Goal: Task Accomplishment & Management: Use online tool/utility

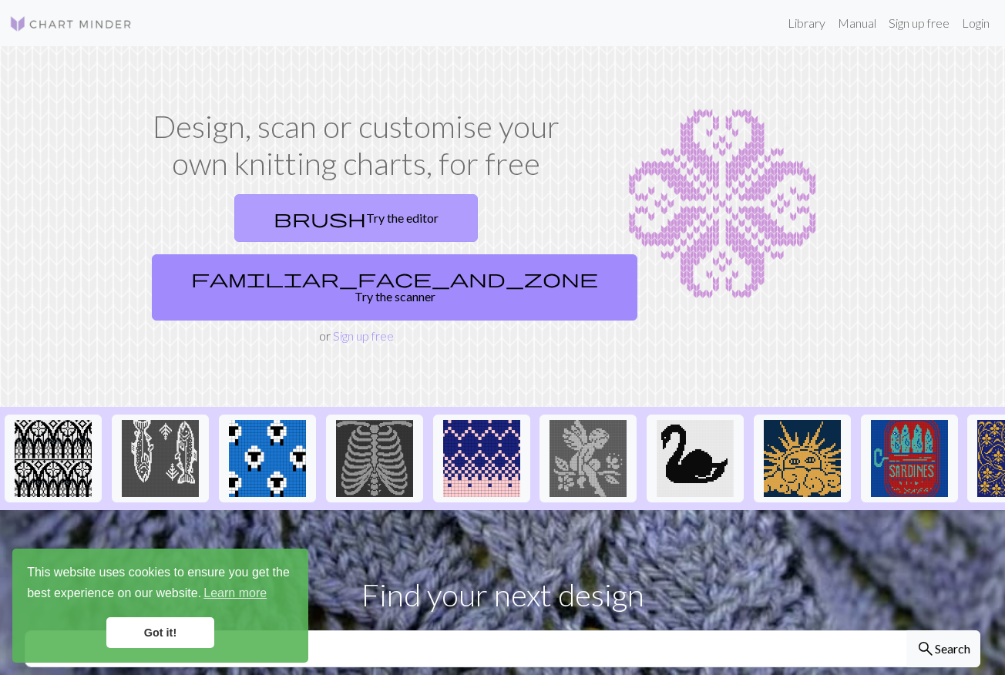
click at [267, 213] on link "brush Try the editor" at bounding box center [356, 218] width 244 height 48
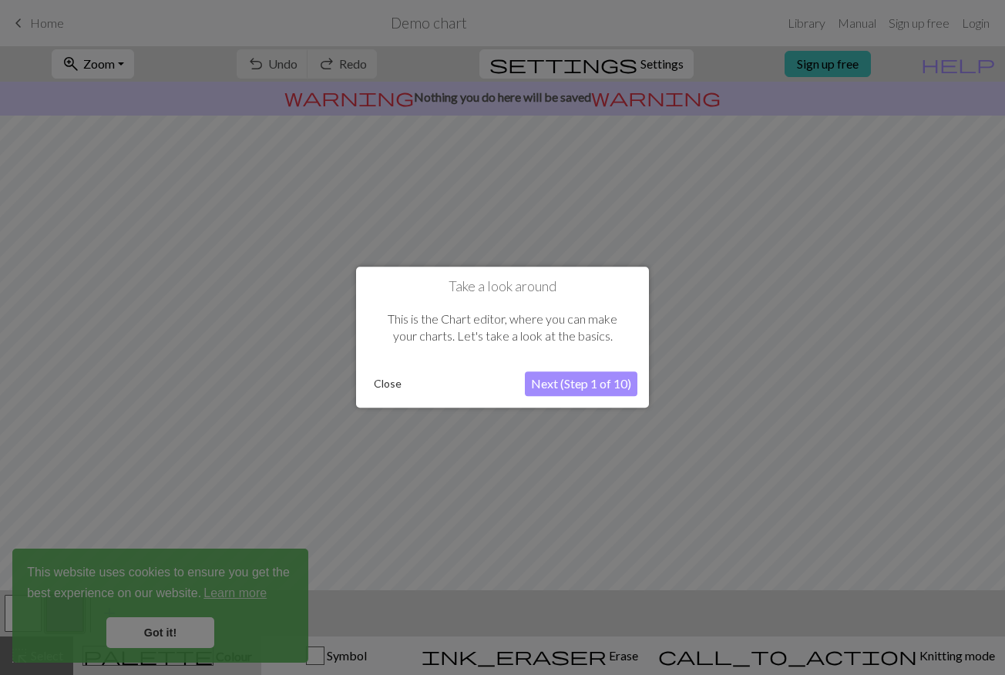
click at [547, 381] on button "Next (Step 1 of 10)" at bounding box center [581, 384] width 113 height 25
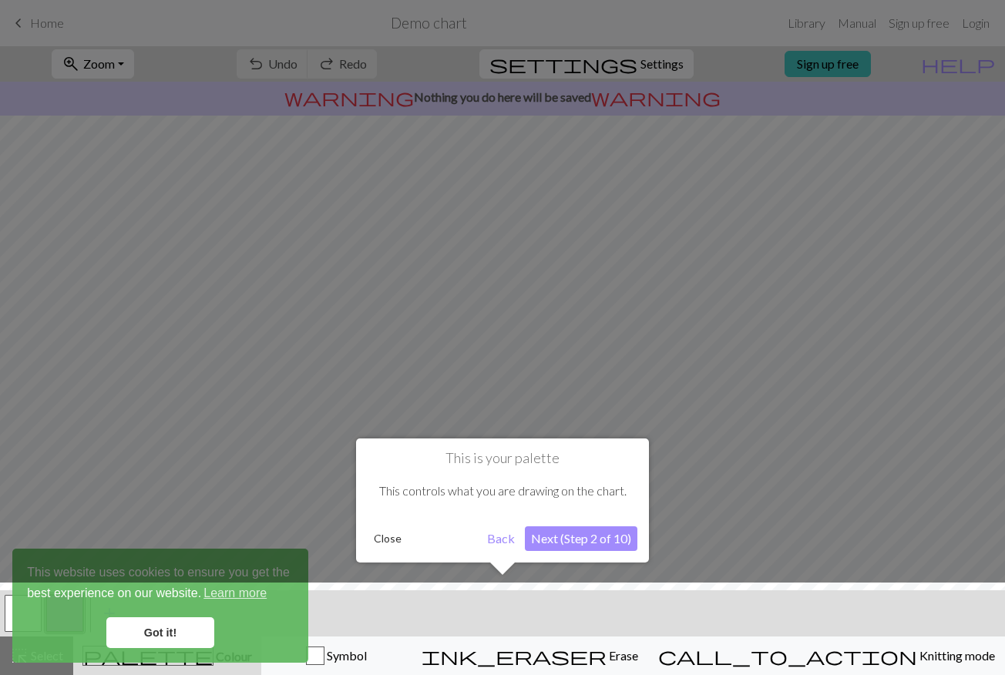
click at [392, 543] on button "Close" at bounding box center [388, 538] width 40 height 23
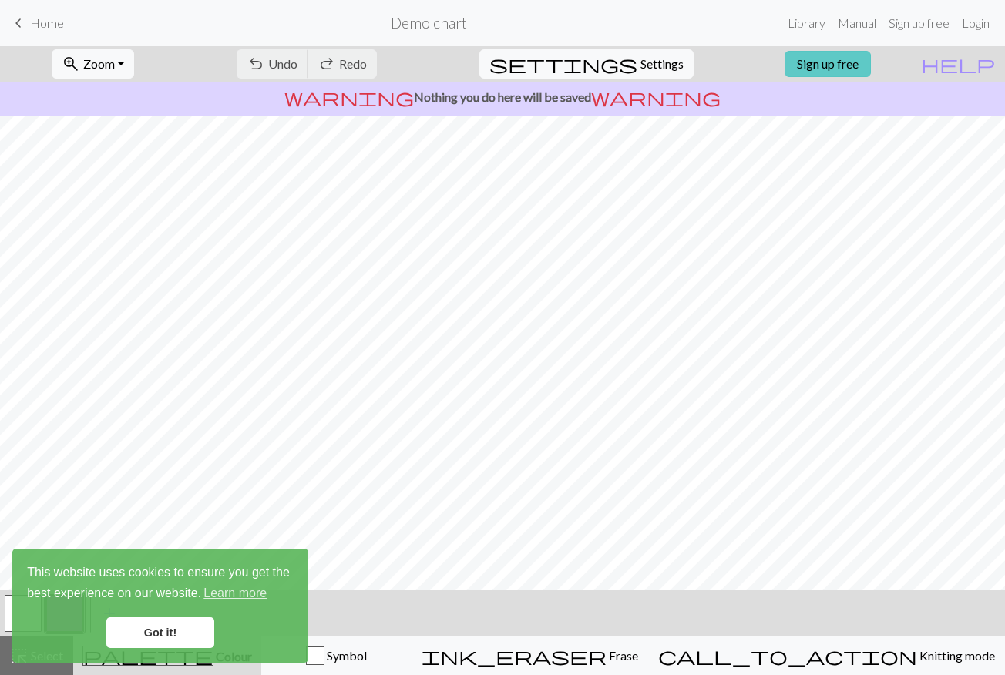
click at [871, 63] on link "Sign up free" at bounding box center [828, 64] width 86 height 26
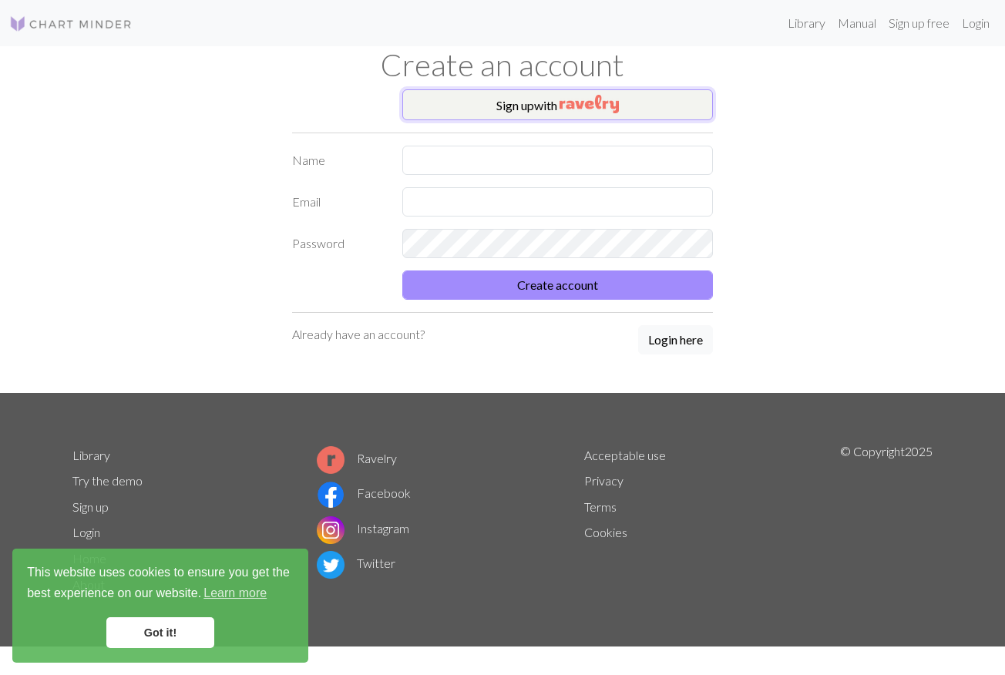
click at [520, 99] on button "Sign up with" at bounding box center [557, 104] width 311 height 31
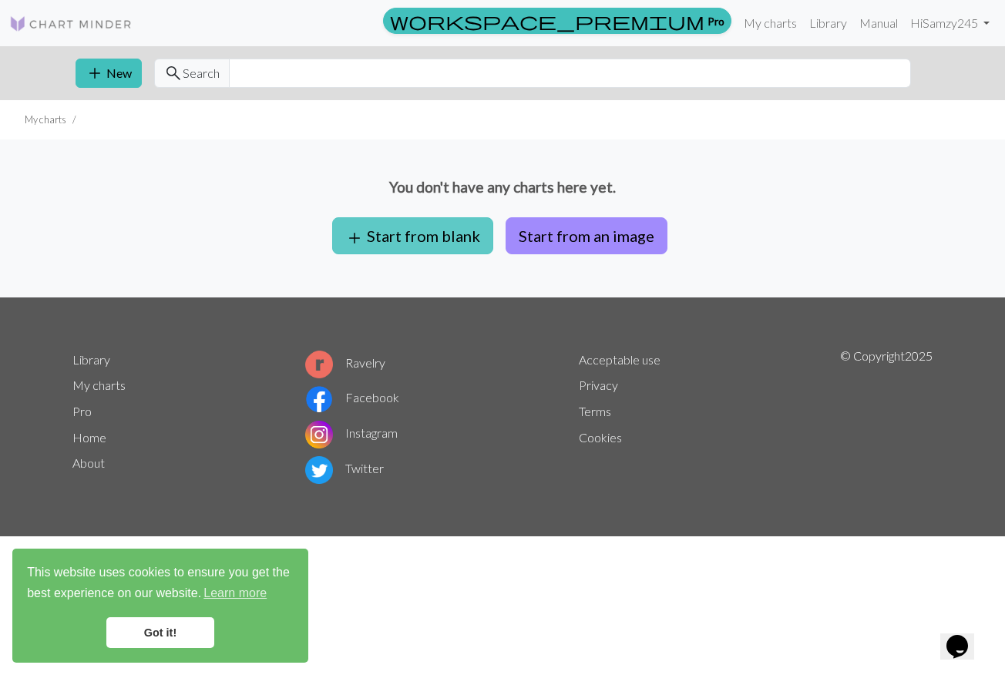
click at [408, 239] on button "add Start from blank" at bounding box center [412, 235] width 161 height 37
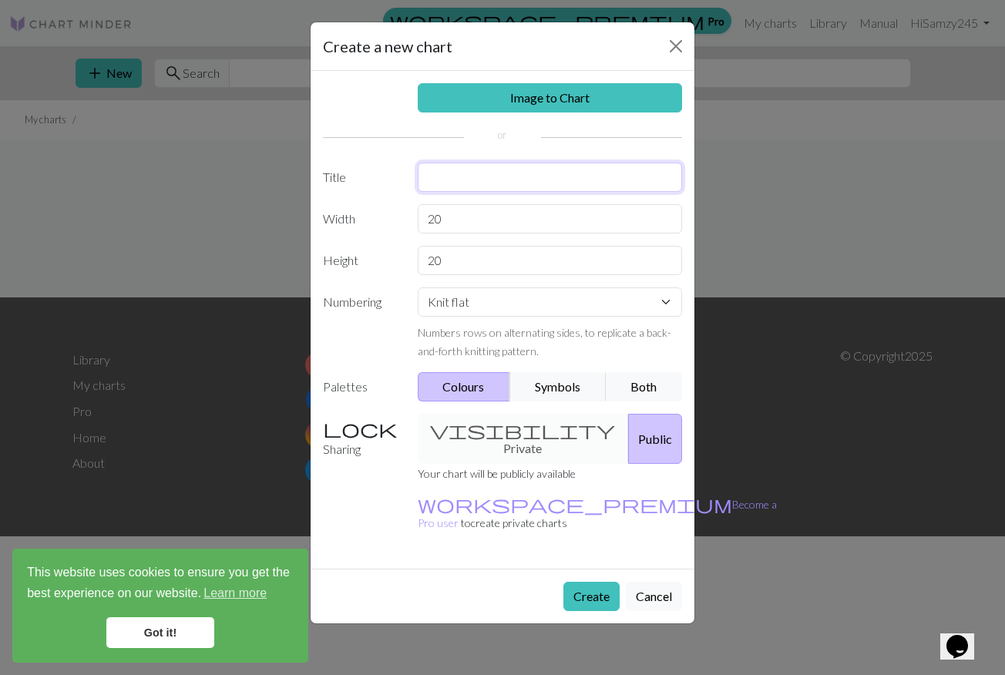
click at [442, 187] on input "text" at bounding box center [550, 177] width 265 height 29
type input "Cotton shirt Pattern"
click at [459, 225] on input "20" at bounding box center [550, 218] width 265 height 29
click at [453, 270] on input "20" at bounding box center [550, 260] width 265 height 29
click at [467, 226] on input "20" at bounding box center [550, 218] width 265 height 29
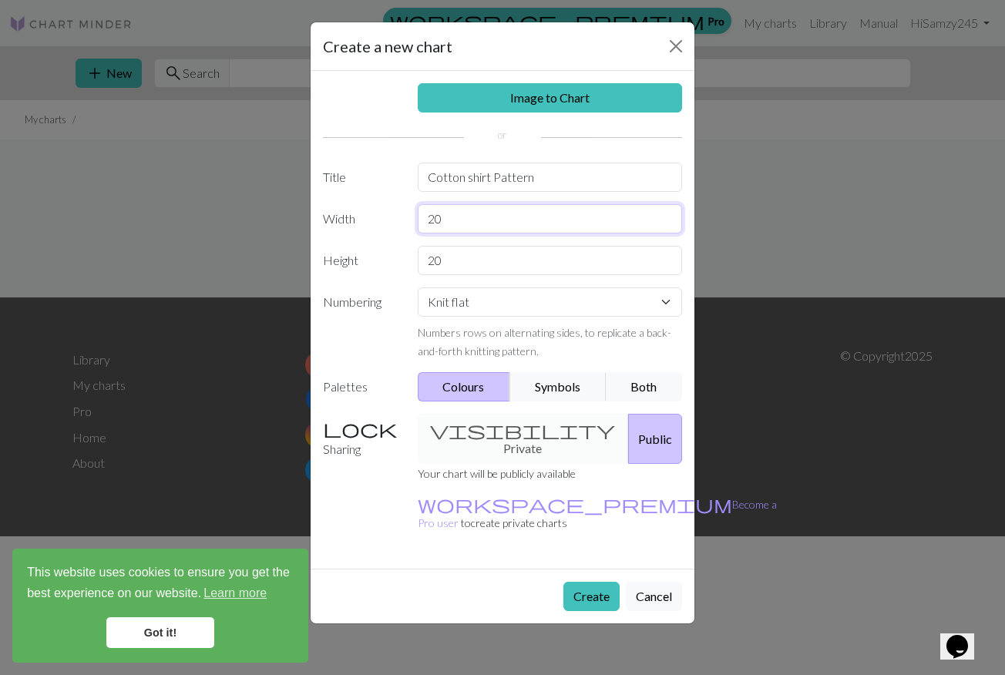
type input "2"
type input "72"
click at [476, 260] on input "20" at bounding box center [550, 260] width 265 height 29
click at [496, 301] on select "Knit flat Knit in the round Lace knitting Cross stitch" at bounding box center [550, 301] width 265 height 29
select select "round"
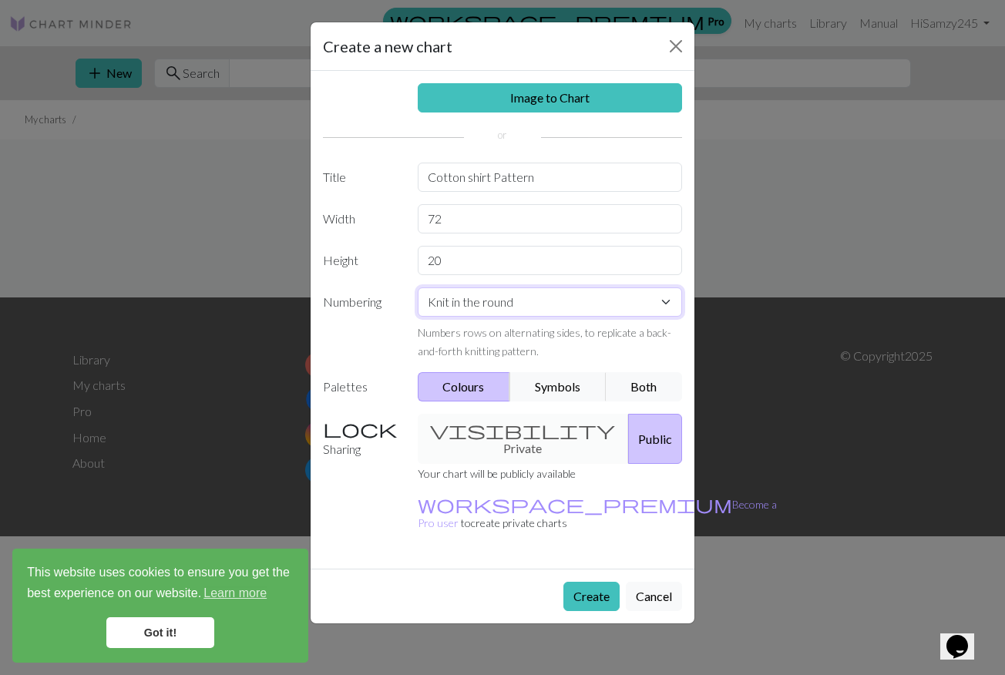
click at [418, 287] on select "Knit flat Knit in the round Lace knitting Cross stitch" at bounding box center [550, 301] width 265 height 29
click at [470, 262] on input "20" at bounding box center [550, 260] width 265 height 29
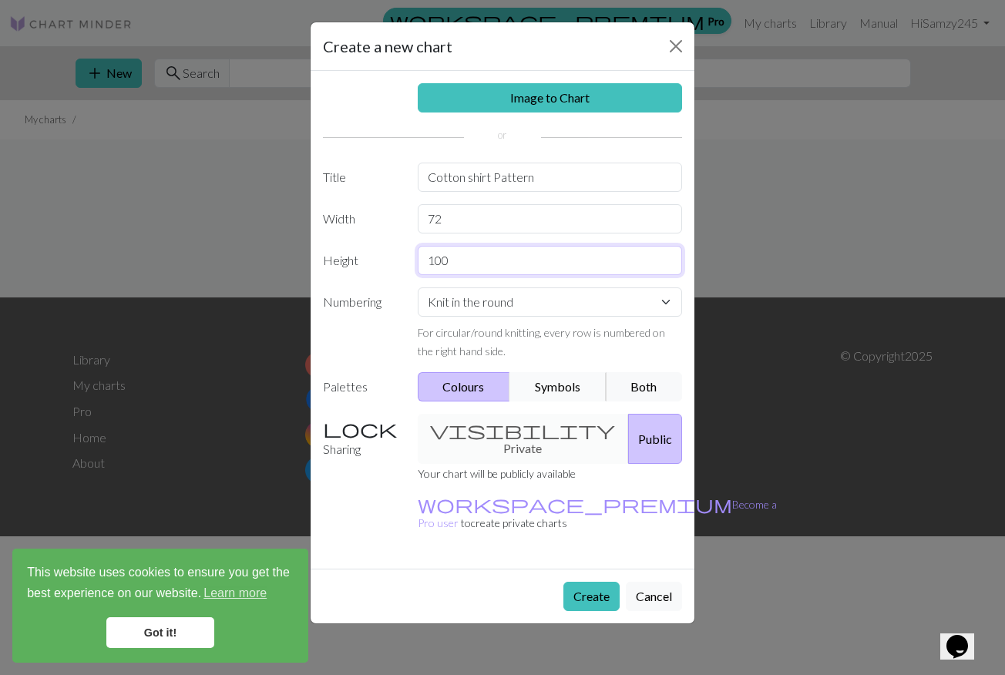
type input "100"
click at [538, 388] on button "Symbols" at bounding box center [557, 386] width 97 height 29
click at [590, 582] on button "Create" at bounding box center [591, 596] width 56 height 29
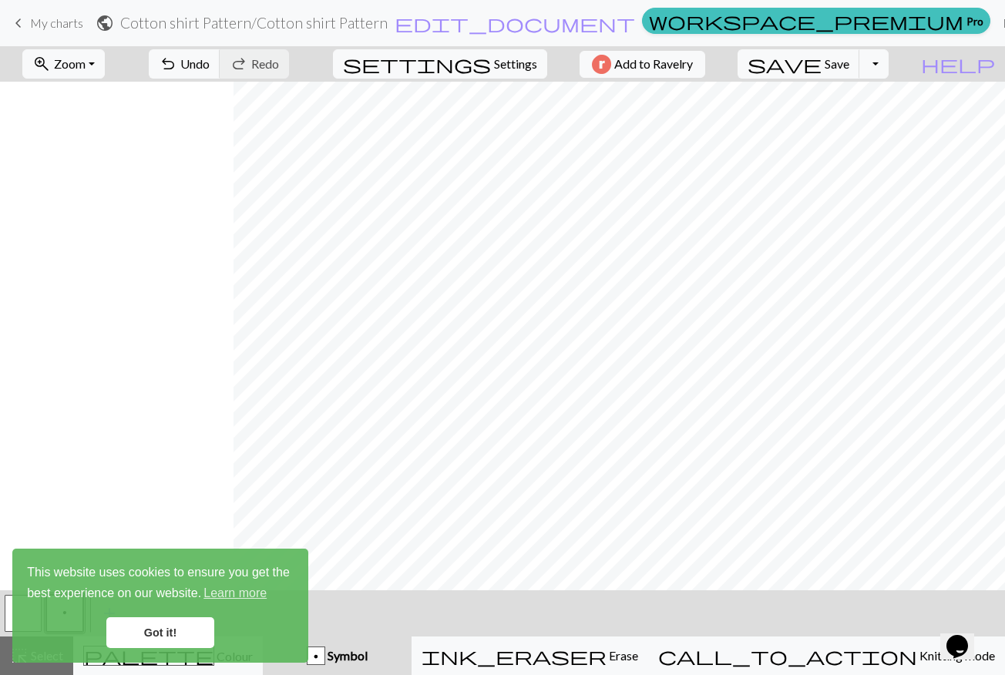
scroll to position [26, 554]
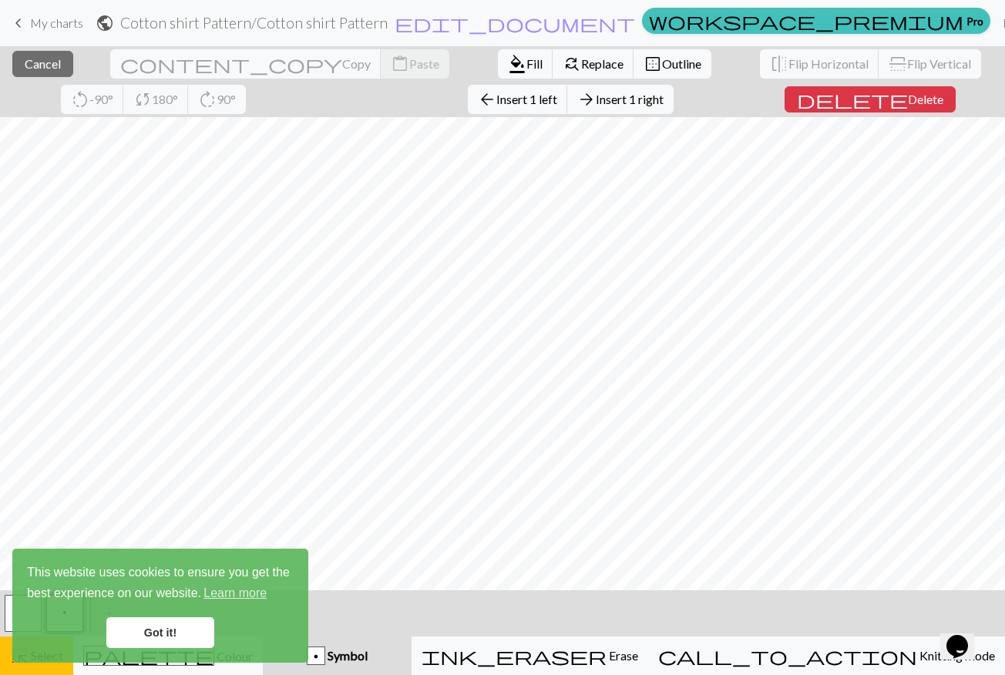
click at [138, 634] on link "Got it!" at bounding box center [160, 632] width 108 height 31
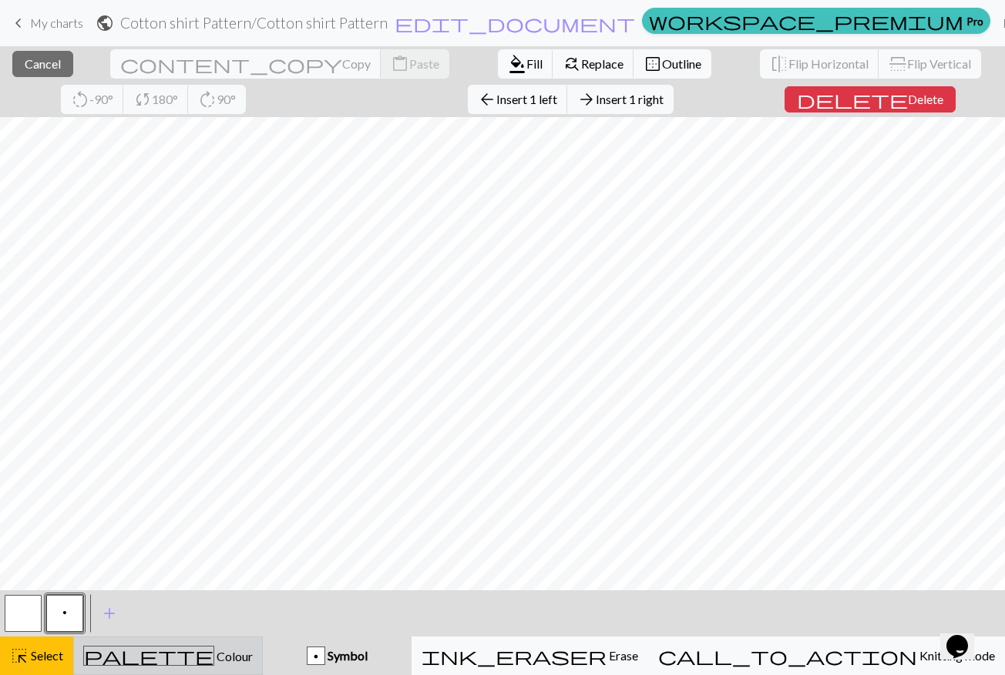
click at [166, 663] on span "palette" at bounding box center [148, 656] width 129 height 22
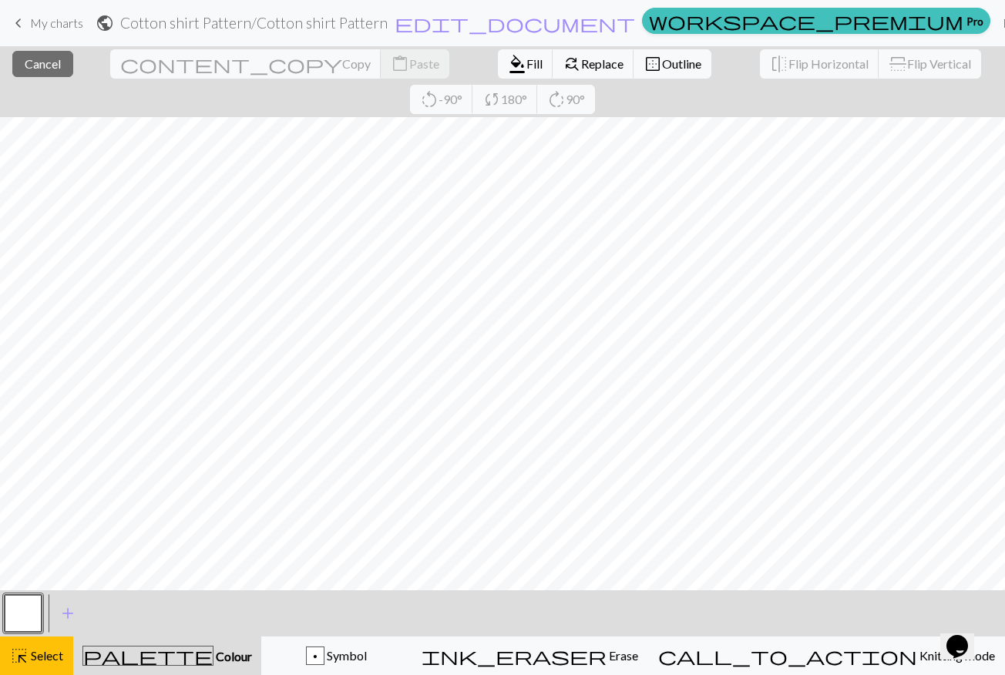
click at [22, 621] on button "button" at bounding box center [23, 613] width 37 height 37
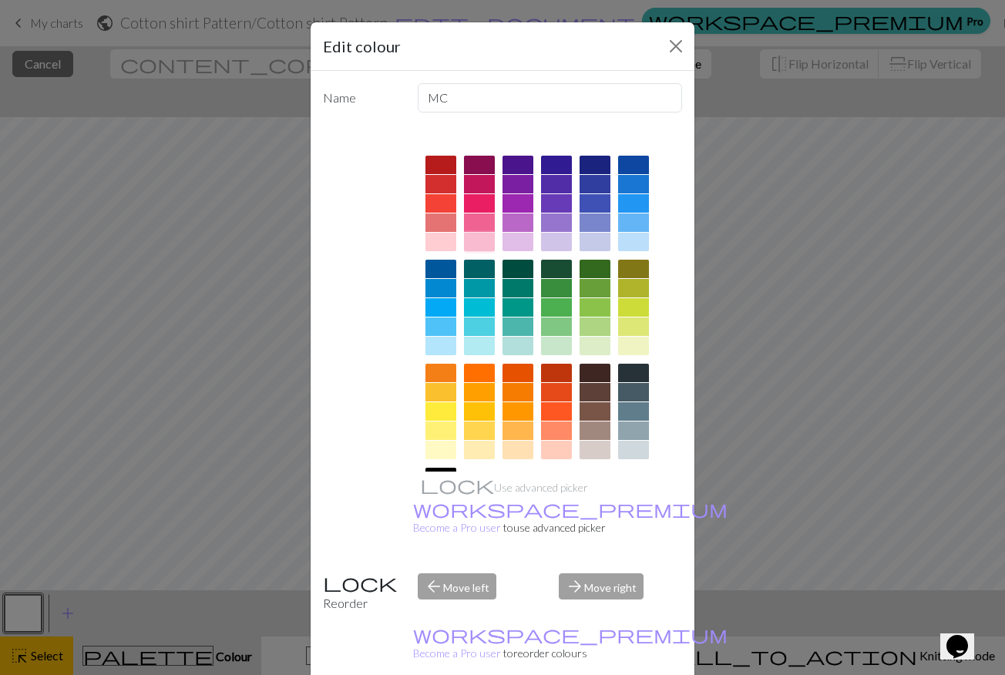
click at [477, 236] on div at bounding box center [479, 242] width 31 height 18
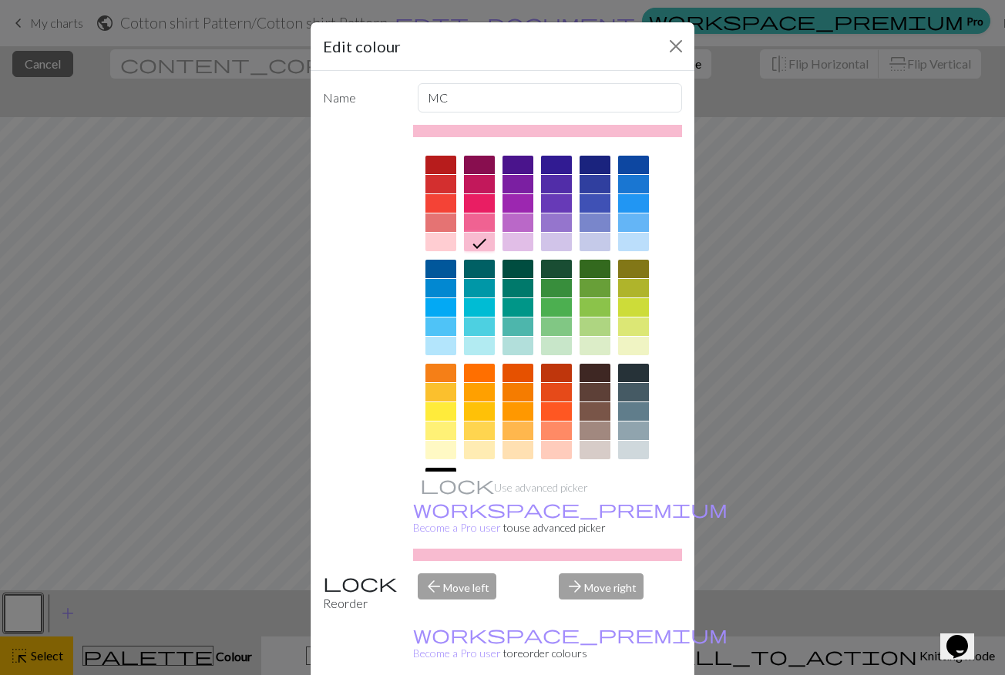
click at [972, 106] on div "Edit colour Name MC Use advanced picker workspace_premium Become a Pro user to …" at bounding box center [502, 337] width 1005 height 675
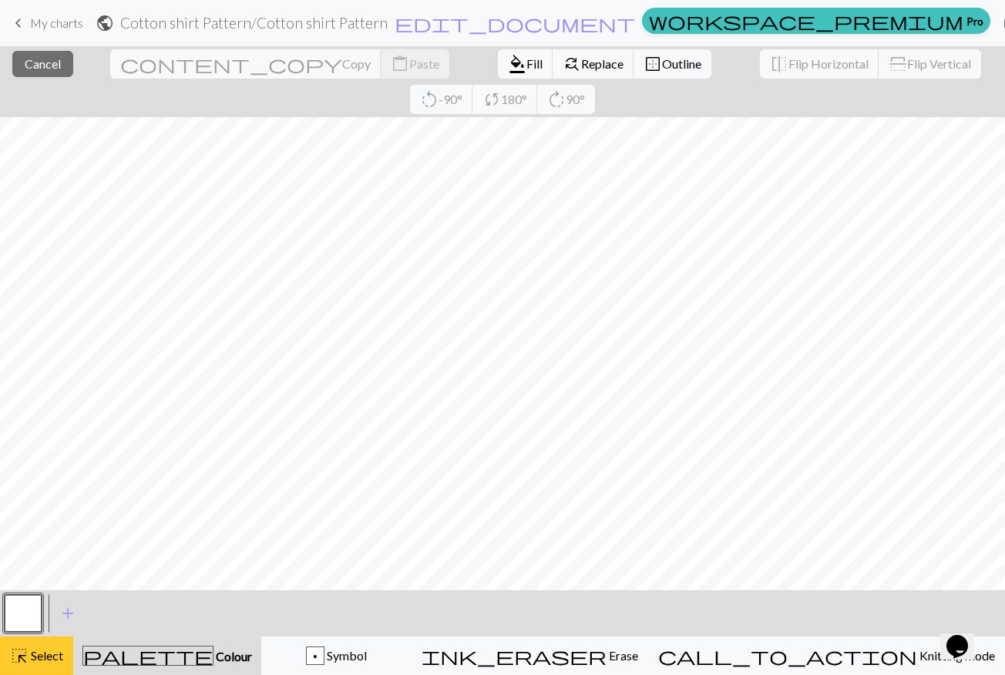
click at [34, 662] on span "Select" at bounding box center [46, 655] width 35 height 15
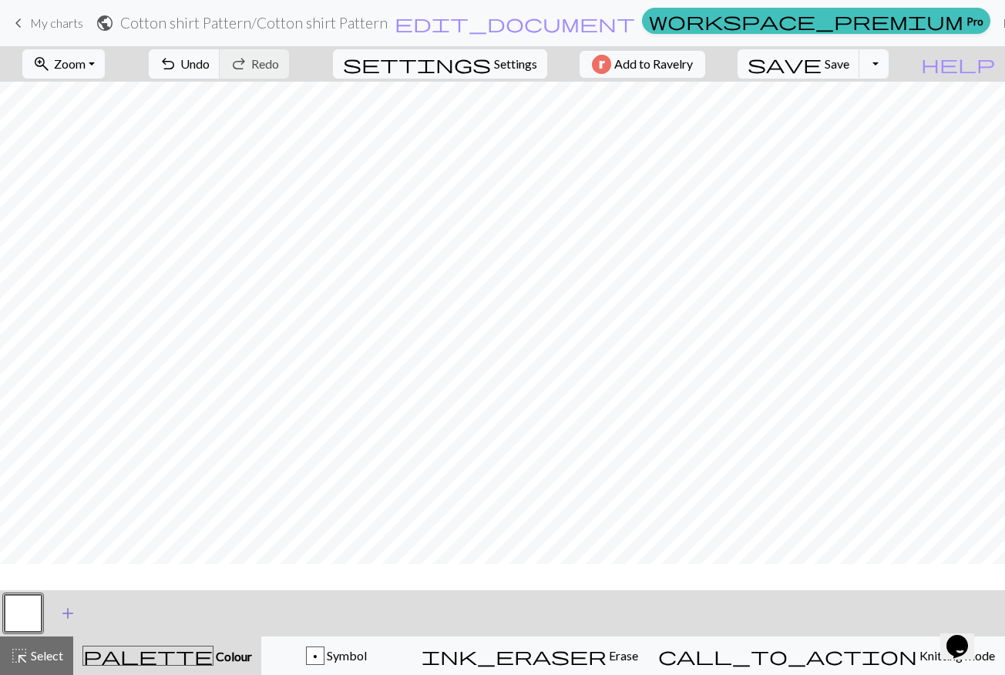
scroll to position [0, 554]
click at [171, 658] on span "palette" at bounding box center [147, 656] width 129 height 22
click at [70, 611] on span "add" at bounding box center [68, 614] width 18 height 22
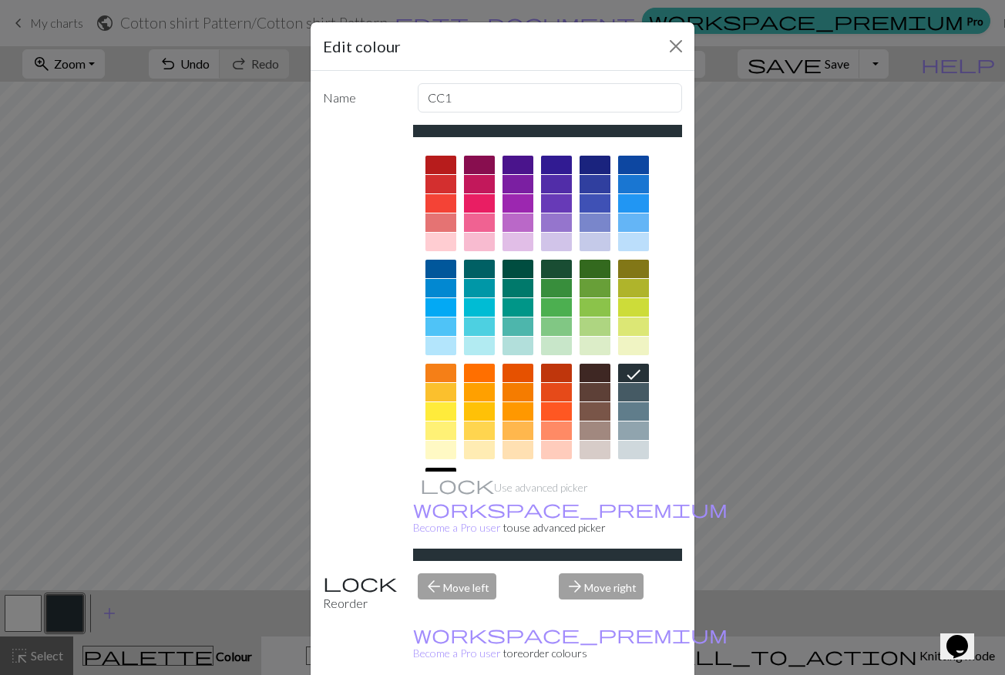
click at [476, 245] on div at bounding box center [479, 242] width 31 height 18
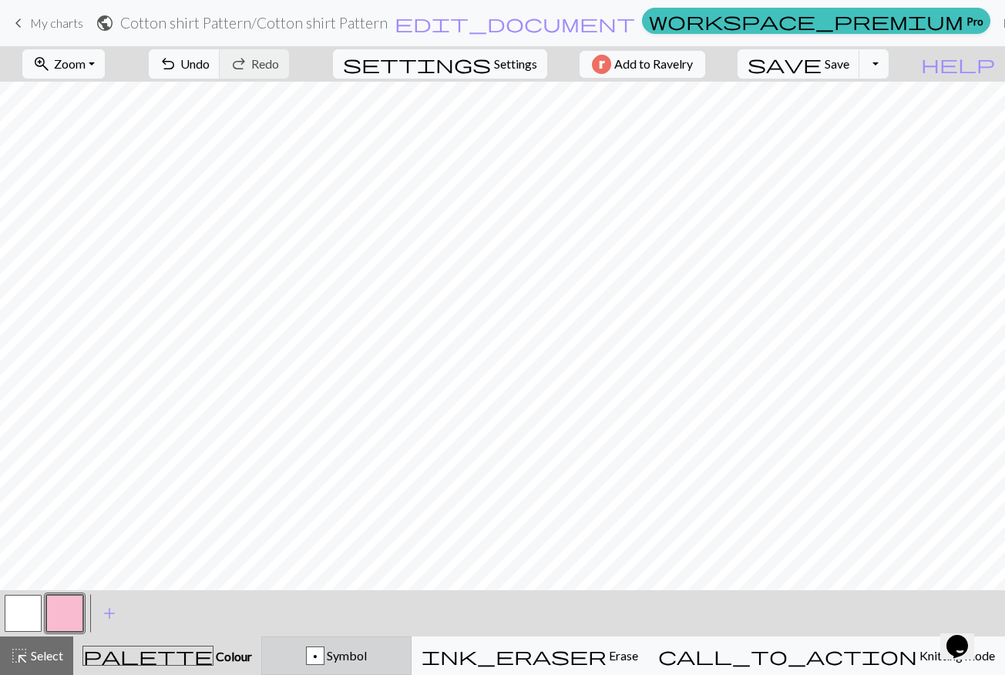
click at [367, 659] on span "Symbol" at bounding box center [345, 655] width 42 height 15
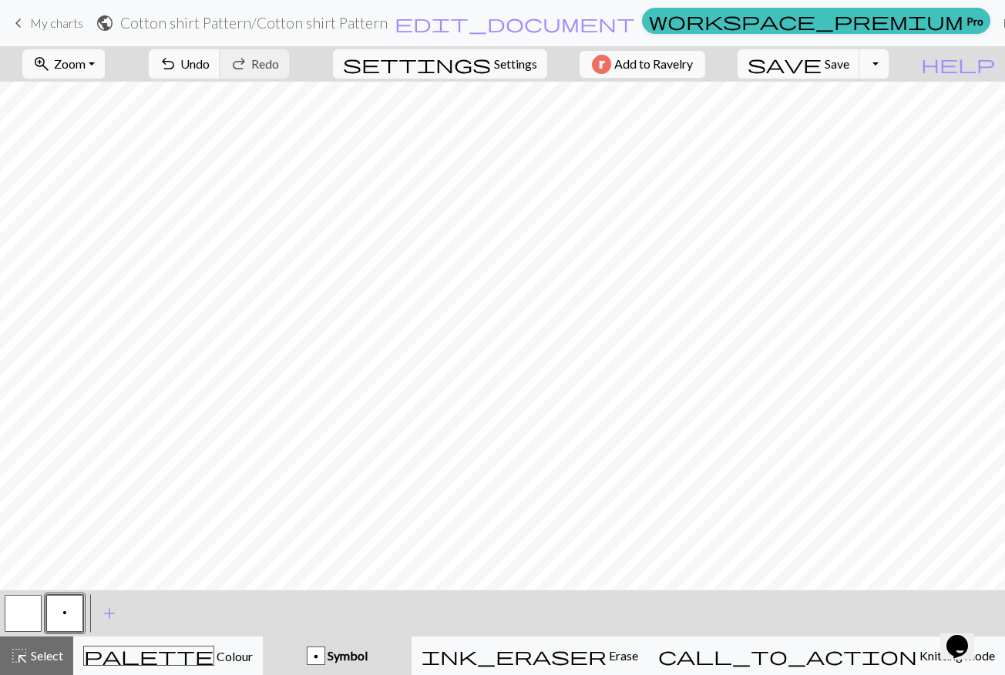
click at [59, 617] on button "p" at bounding box center [64, 613] width 37 height 37
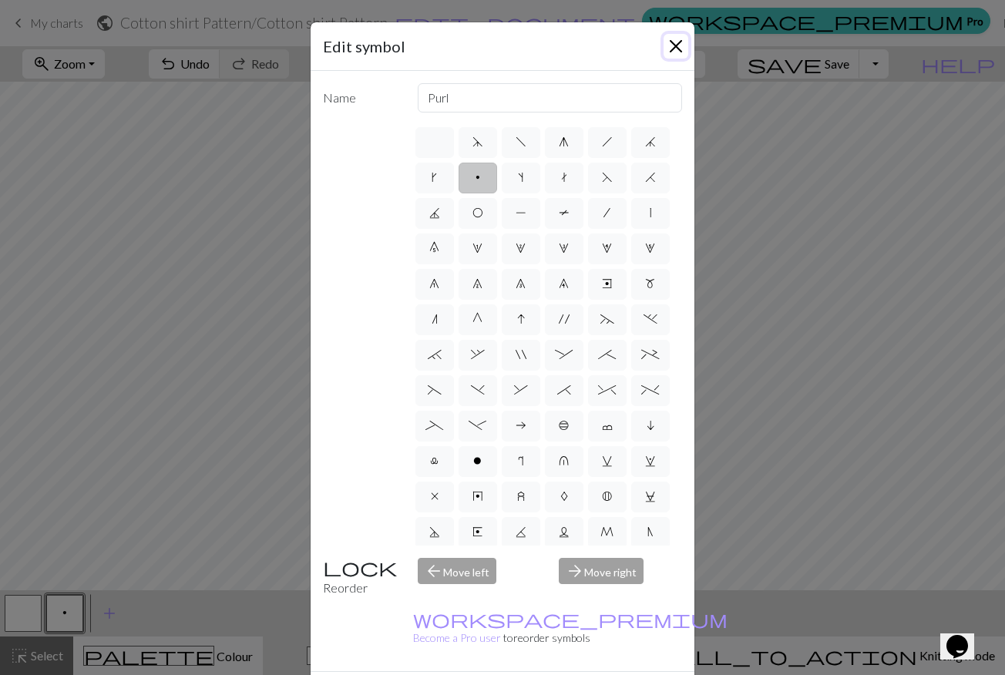
click at [676, 48] on button "Close" at bounding box center [676, 46] width 25 height 25
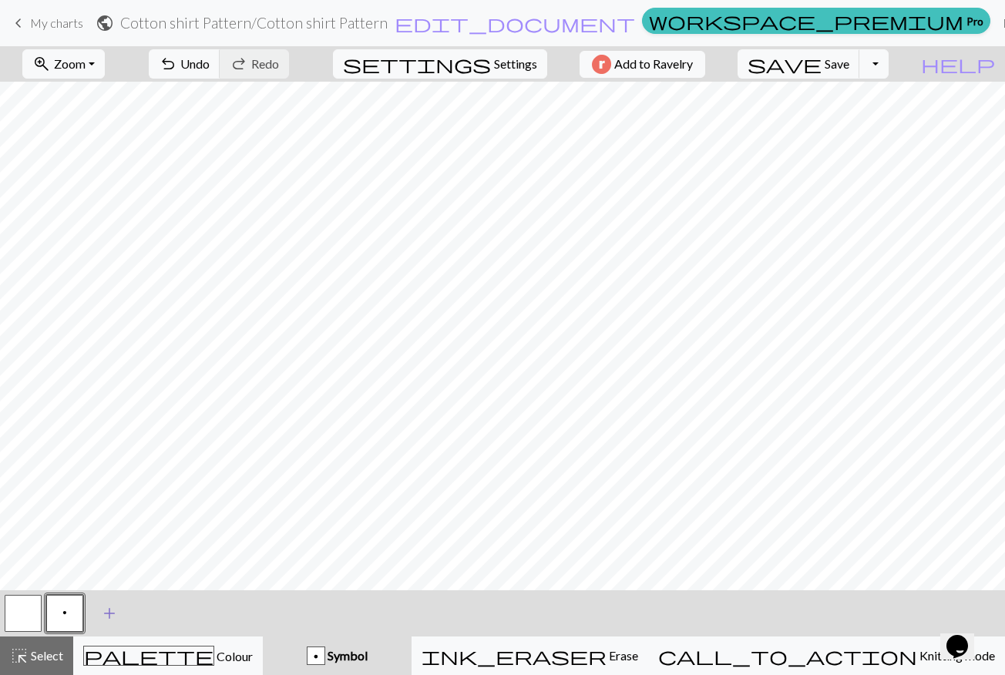
click at [106, 612] on span "add" at bounding box center [109, 614] width 18 height 22
click at [103, 609] on button "button" at bounding box center [106, 613] width 37 height 37
click at [104, 610] on button "button" at bounding box center [106, 613] width 37 height 37
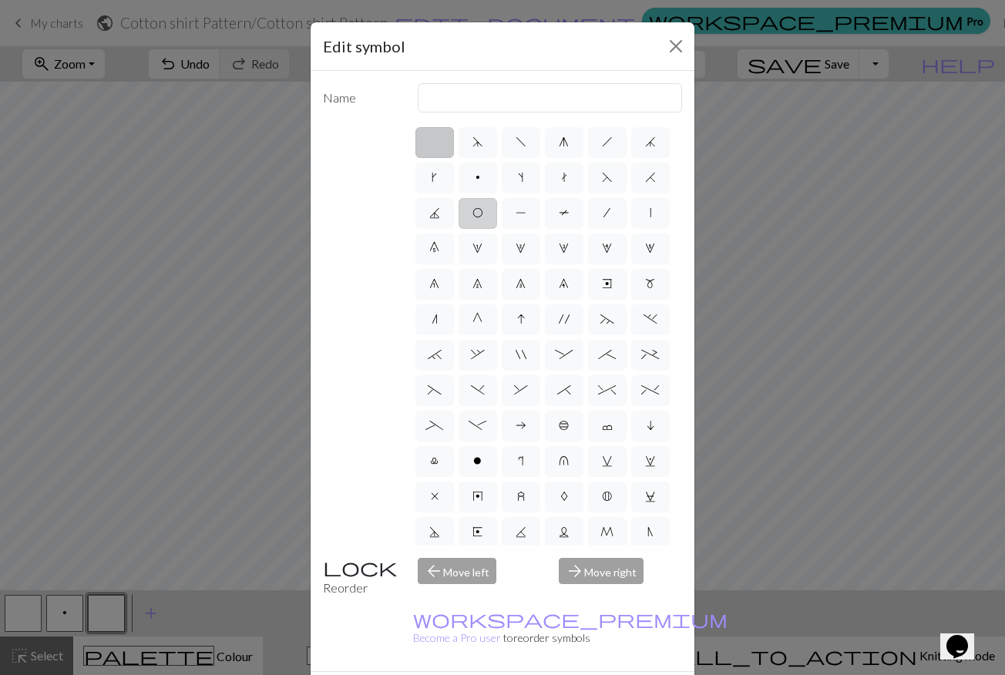
click at [472, 217] on span "O" at bounding box center [477, 213] width 11 height 12
click at [472, 213] on input "O" at bounding box center [477, 208] width 10 height 10
radio input "true"
type input "yo"
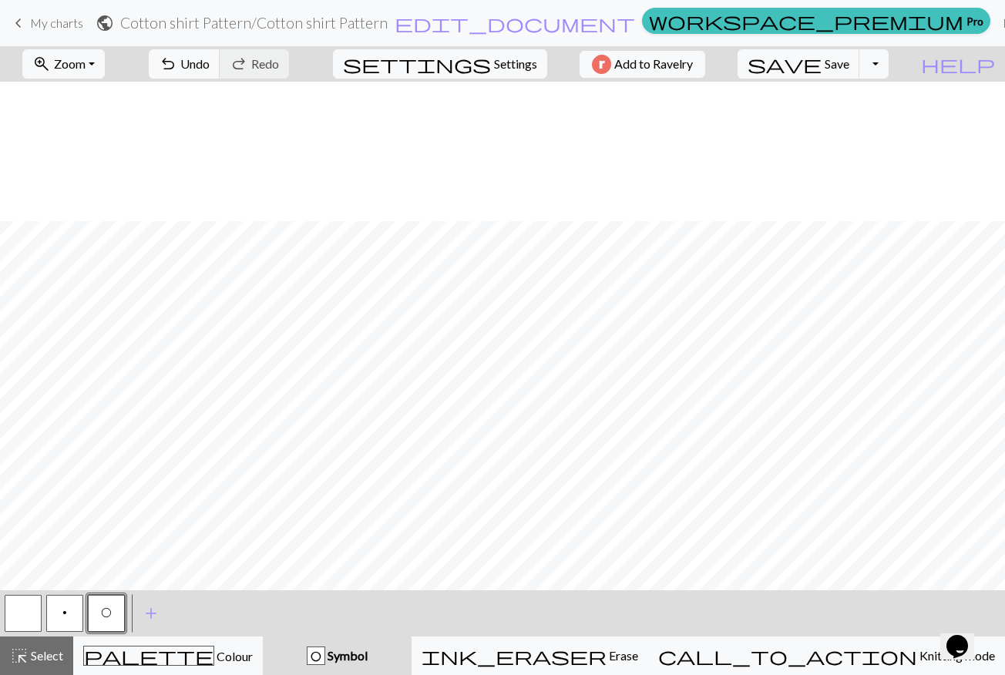
scroll to position [1102, 554]
click at [156, 609] on span "add" at bounding box center [151, 614] width 18 height 22
click at [139, 611] on button "button" at bounding box center [147, 613] width 37 height 37
click at [139, 611] on div "Edit symbol Name d f g h j k p s t F H J O P T / | 0 1 2 3 4 5 6 7 8 9 e m n G …" at bounding box center [502, 337] width 1005 height 675
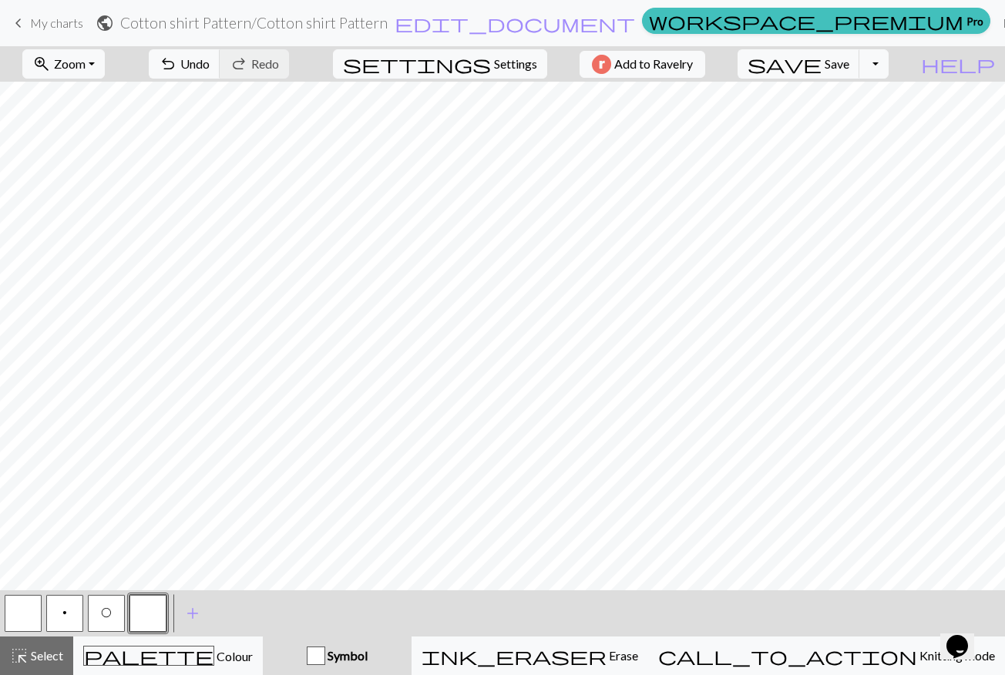
click at [139, 611] on button "button" at bounding box center [147, 613] width 37 height 37
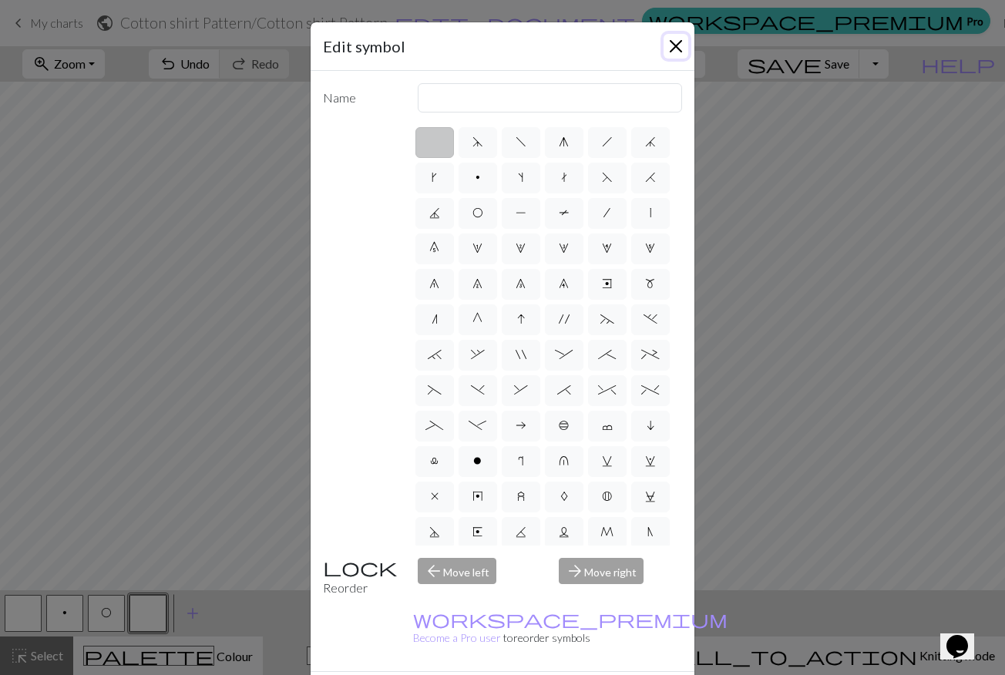
click at [674, 45] on button "Close" at bounding box center [676, 46] width 25 height 25
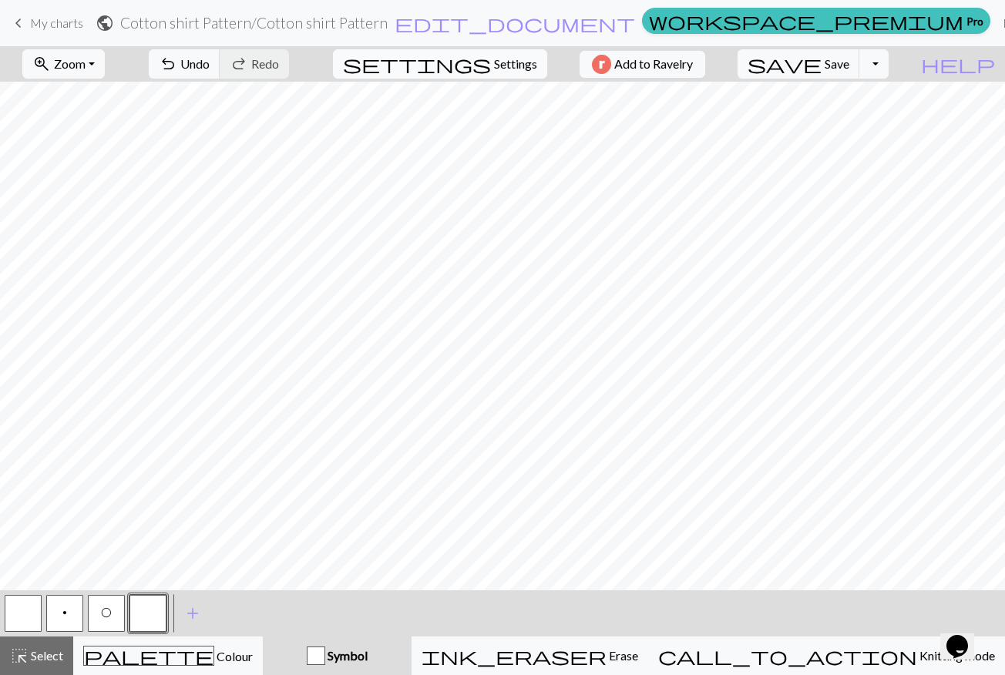
click at [476, 66] on span "settings" at bounding box center [417, 64] width 148 height 22
select select "aran"
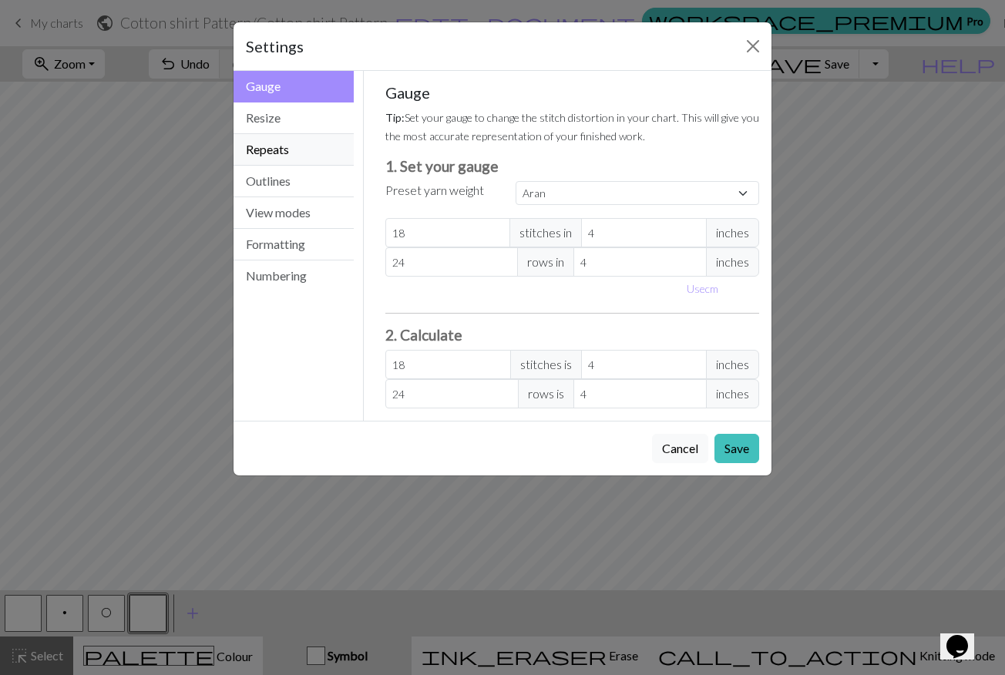
click at [299, 161] on button "Repeats" at bounding box center [294, 150] width 120 height 32
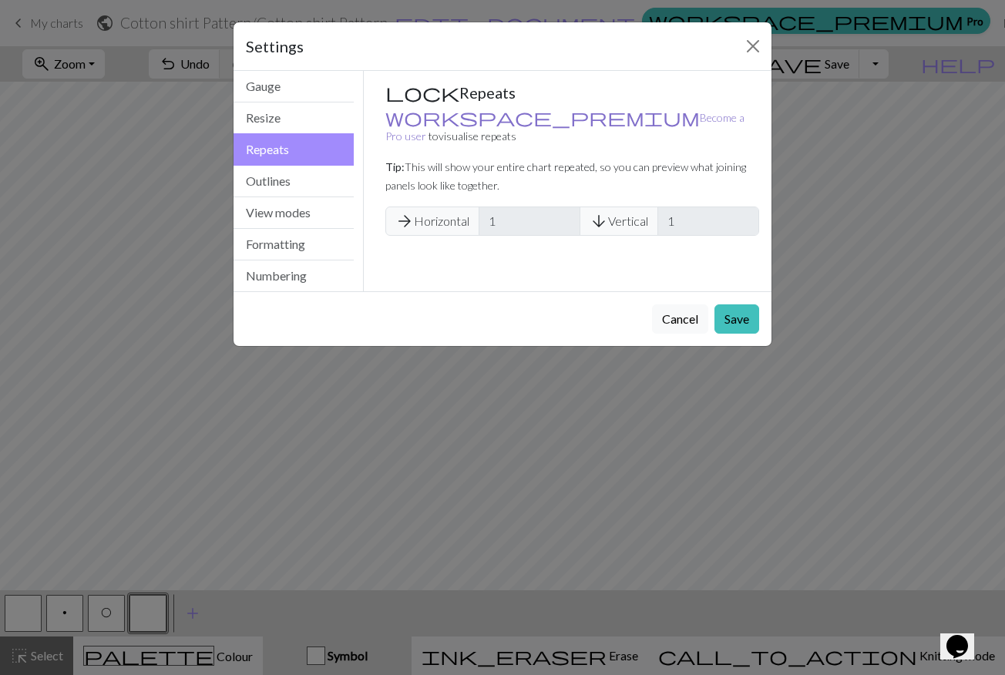
click at [426, 119] on link "workspace_premium Become a Pro user" at bounding box center [564, 127] width 359 height 32
click at [761, 48] on button "Close" at bounding box center [753, 46] width 25 height 25
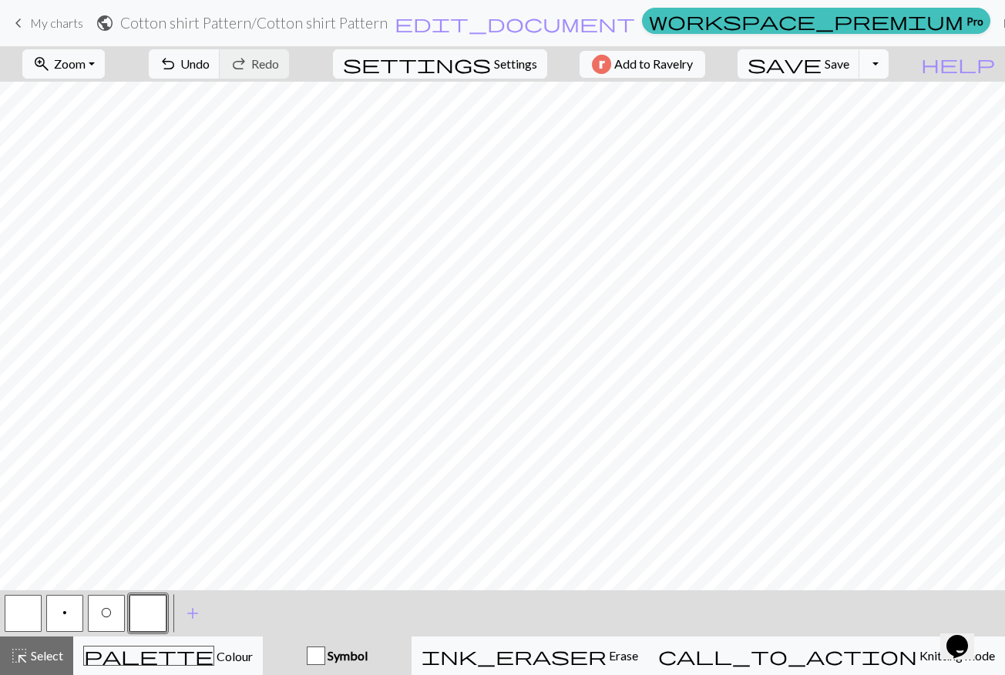
click at [889, 69] on button "Toggle Dropdown" at bounding box center [873, 63] width 29 height 29
click at [911, 74] on div "zoom_in Zoom Zoom Fit all Fit width Fit height 50% 100% 150% 200% undo Undo Und…" at bounding box center [455, 63] width 911 height 35
click at [57, 20] on span "My charts" at bounding box center [56, 22] width 53 height 15
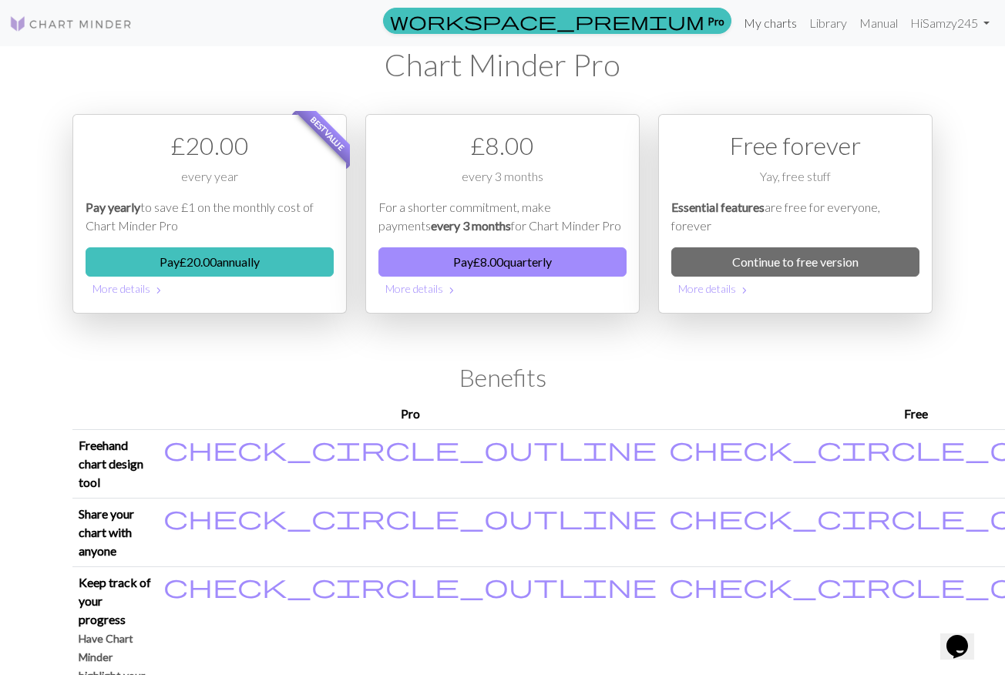
click at [766, 22] on link "My charts" at bounding box center [771, 23] width 66 height 31
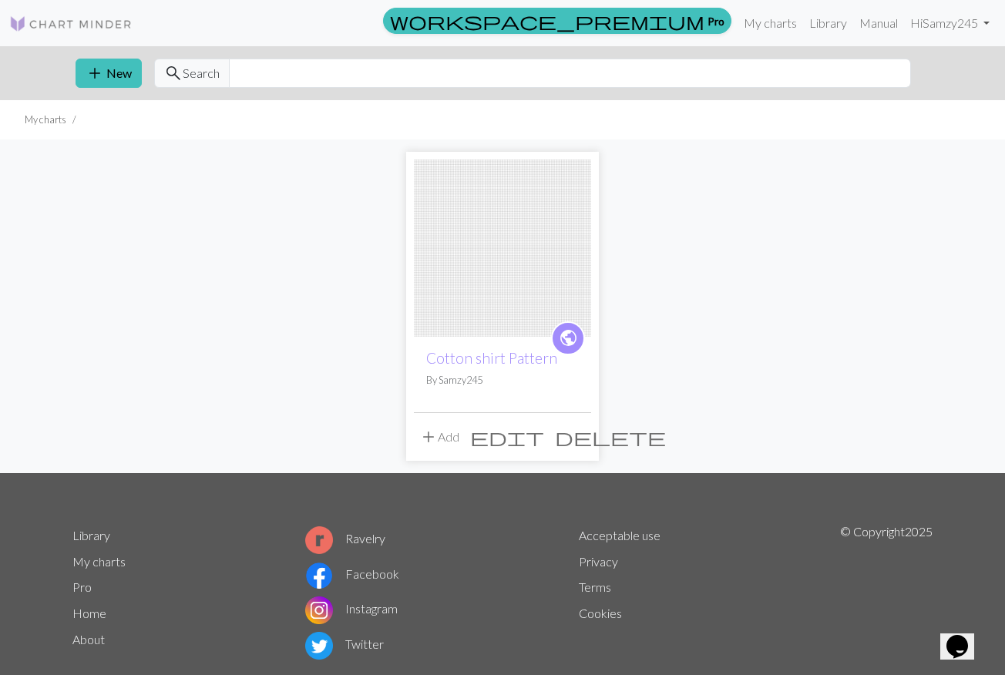
click at [582, 433] on span "delete" at bounding box center [610, 437] width 111 height 22
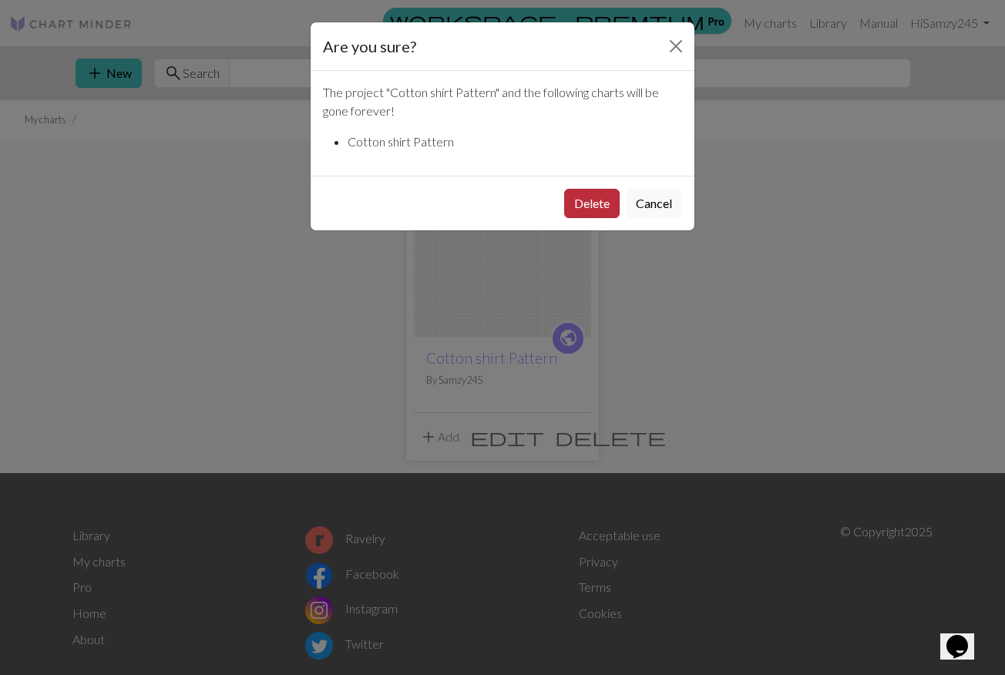
click at [595, 199] on button "Delete" at bounding box center [591, 203] width 55 height 29
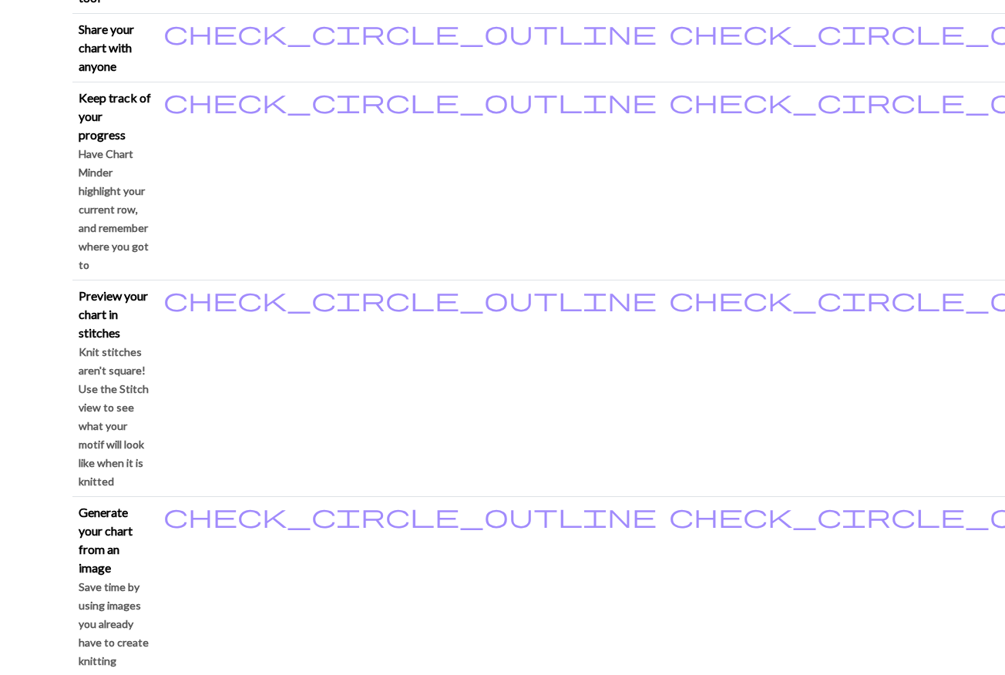
scroll to position [487, 0]
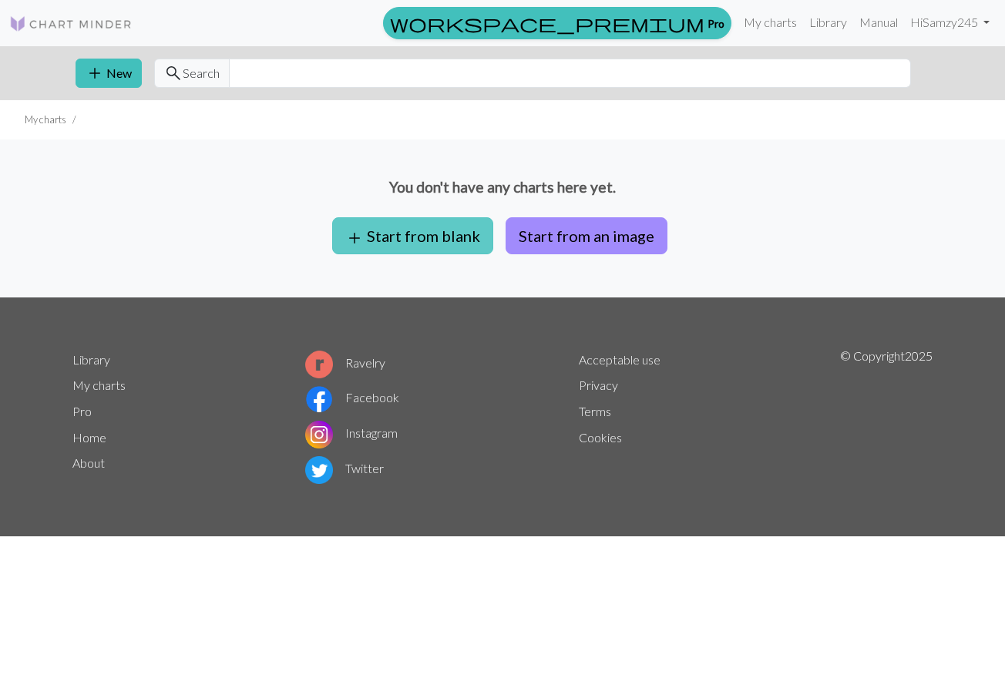
click at [414, 230] on button "add Start from blank" at bounding box center [412, 235] width 161 height 37
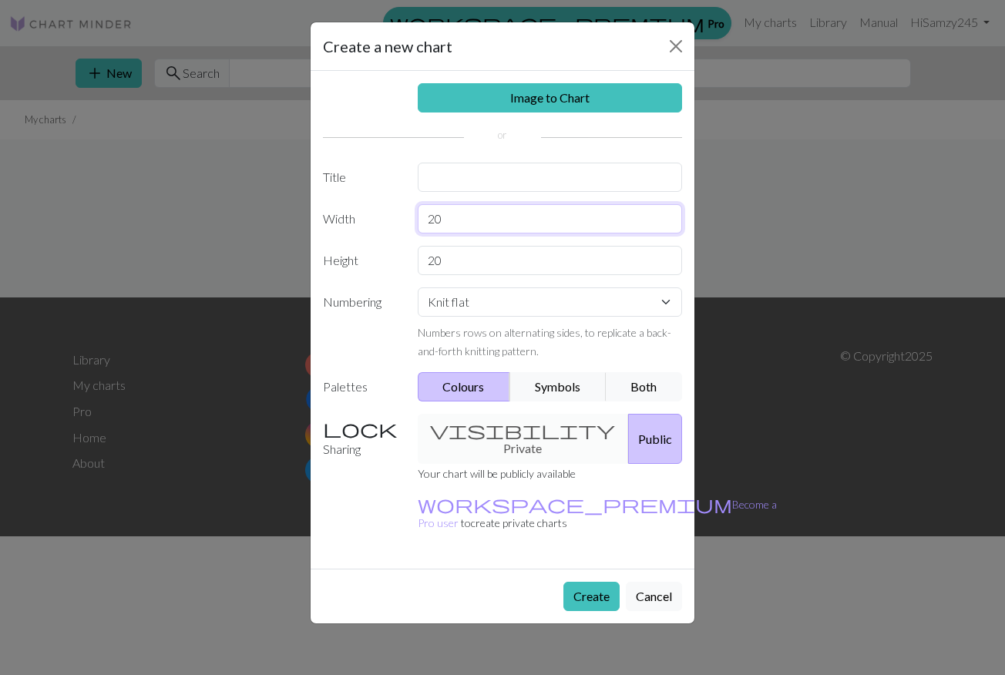
click at [462, 213] on input "20" at bounding box center [550, 218] width 265 height 29
type input "12"
click at [457, 257] on input "20" at bounding box center [550, 260] width 265 height 29
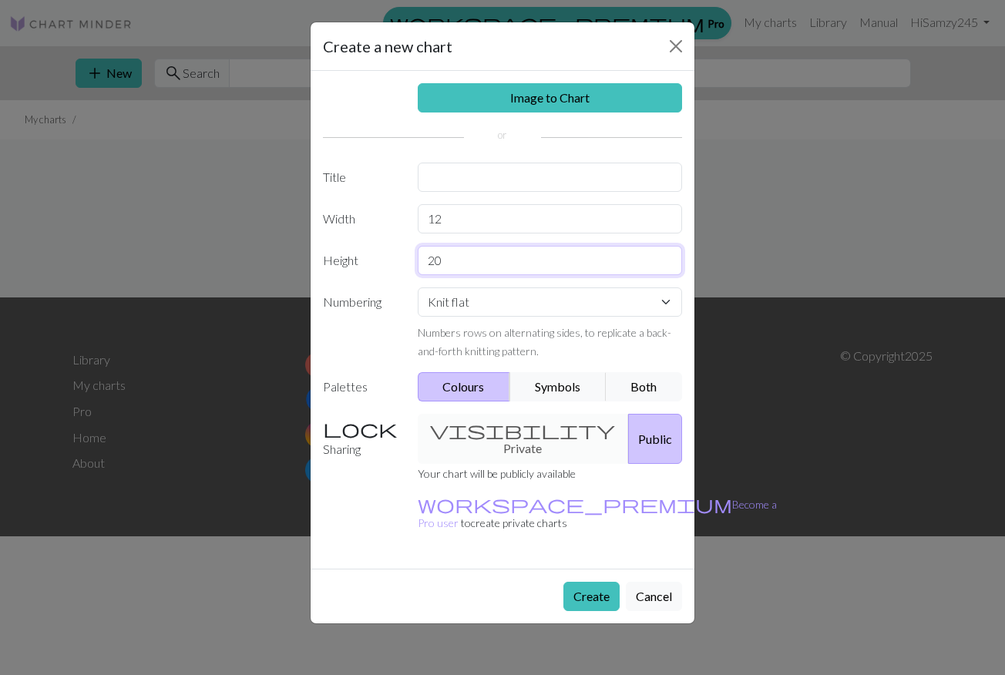
click at [457, 257] on input "20" at bounding box center [550, 260] width 265 height 29
click at [449, 260] on input "20" at bounding box center [550, 260] width 265 height 29
click at [469, 296] on select "Knit flat Knit in the round Lace knitting Cross stitch" at bounding box center [550, 301] width 265 height 29
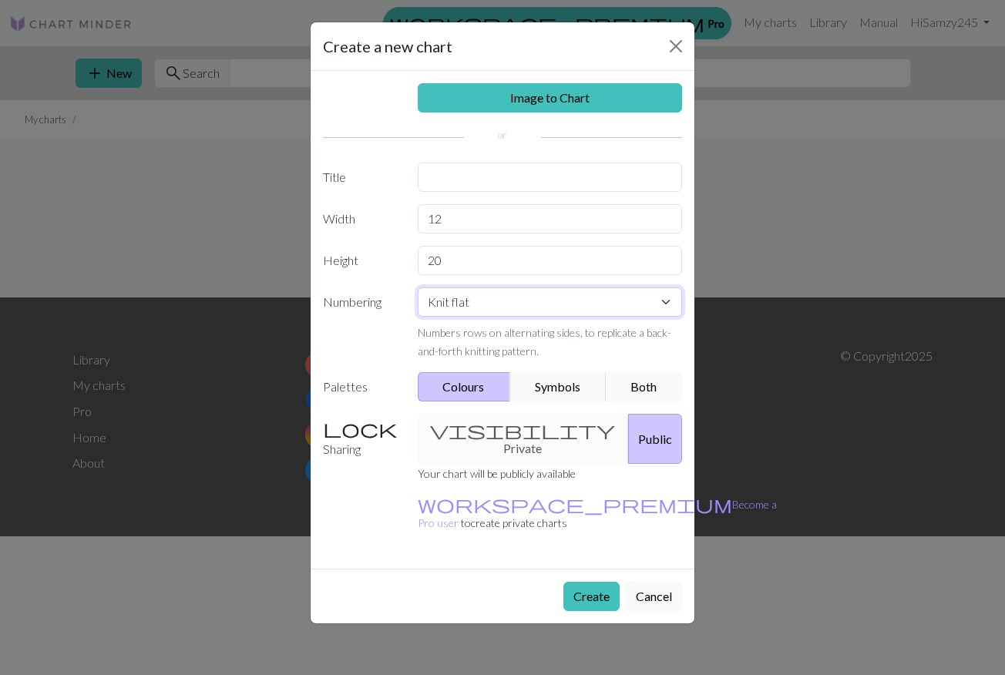
select select "round"
click at [418, 287] on select "Knit flat Knit in the round Lace knitting Cross stitch" at bounding box center [550, 301] width 265 height 29
click at [555, 395] on button "Symbols" at bounding box center [557, 386] width 97 height 29
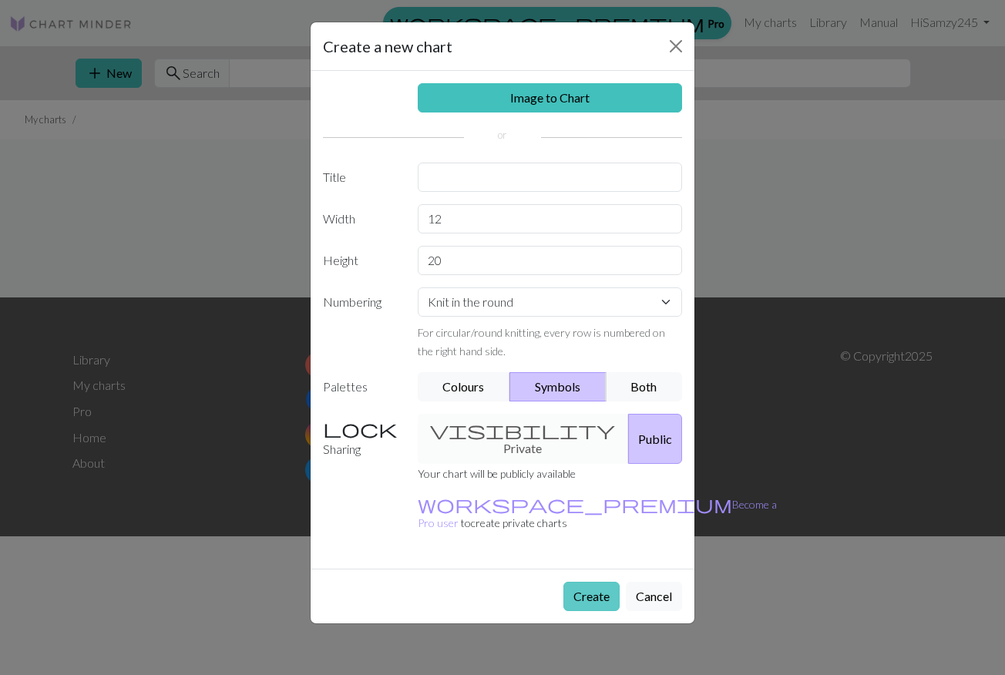
click at [590, 582] on button "Create" at bounding box center [591, 596] width 56 height 29
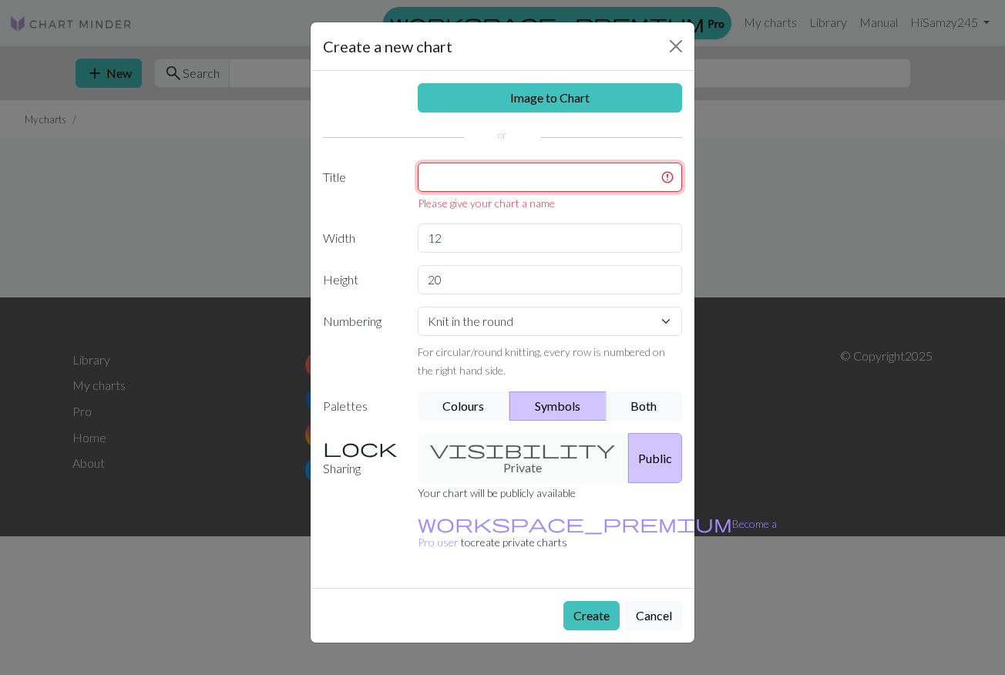
click at [468, 187] on input "text" at bounding box center [550, 177] width 265 height 29
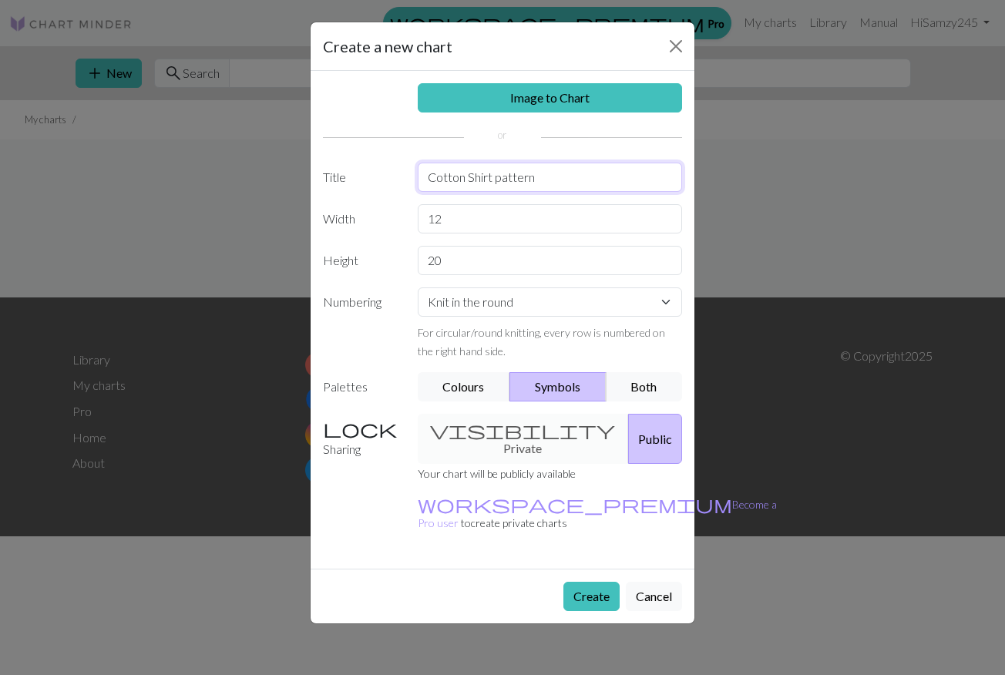
type input "Cotton Shirt pattern"
click at [573, 582] on button "Create" at bounding box center [591, 596] width 56 height 29
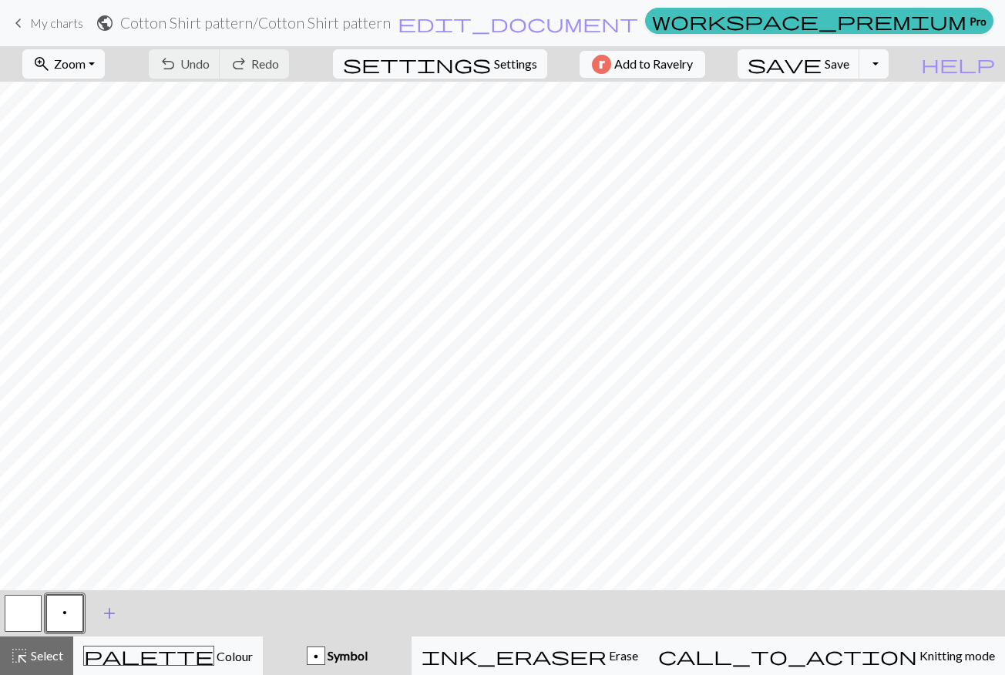
click at [99, 617] on button "add Add a symbol" at bounding box center [109, 613] width 39 height 39
click at [99, 617] on button "button" at bounding box center [106, 613] width 37 height 37
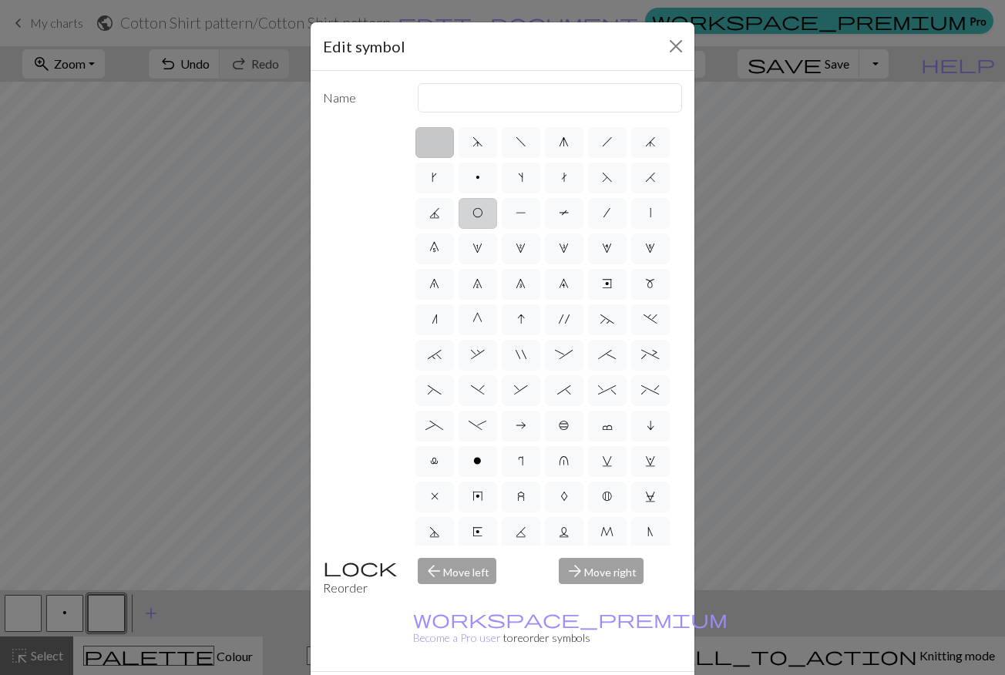
click at [475, 224] on label "O" at bounding box center [478, 213] width 39 height 31
click at [475, 213] on input "O" at bounding box center [477, 208] width 10 height 10
radio input "true"
type input "yo"
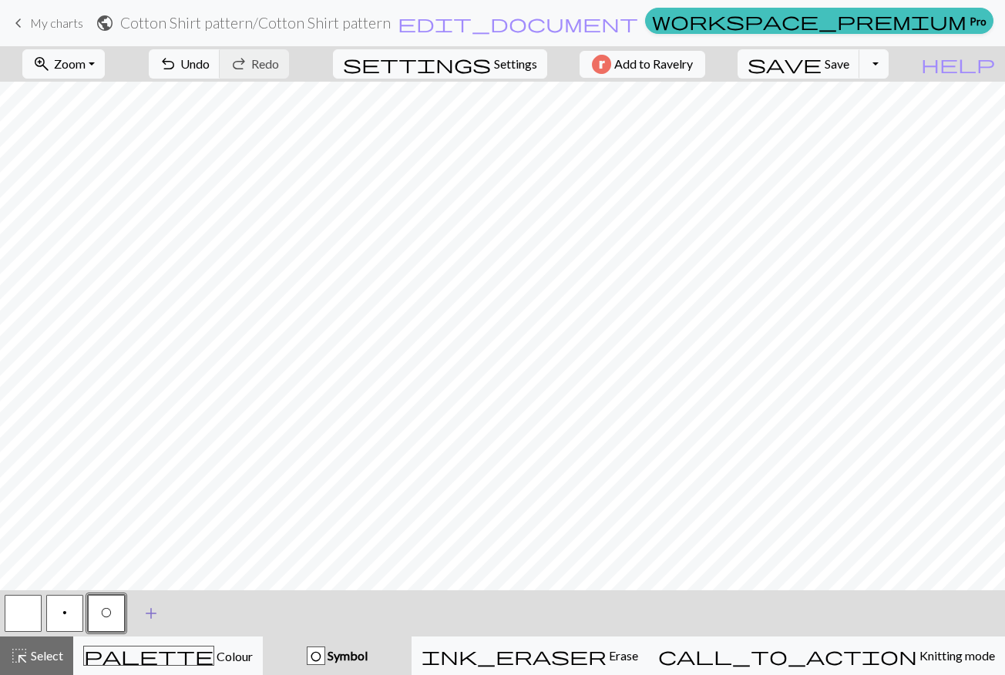
click at [154, 618] on span "add" at bounding box center [151, 614] width 18 height 22
click at [145, 607] on button "button" at bounding box center [147, 613] width 37 height 37
click at [145, 607] on div "Edit symbol Name d f g h j k p s t F H J O P T / | 0 1 2 3 4 5 6 7 8 9 e m n G …" at bounding box center [502, 337] width 1005 height 675
click at [145, 607] on button "button" at bounding box center [147, 613] width 37 height 37
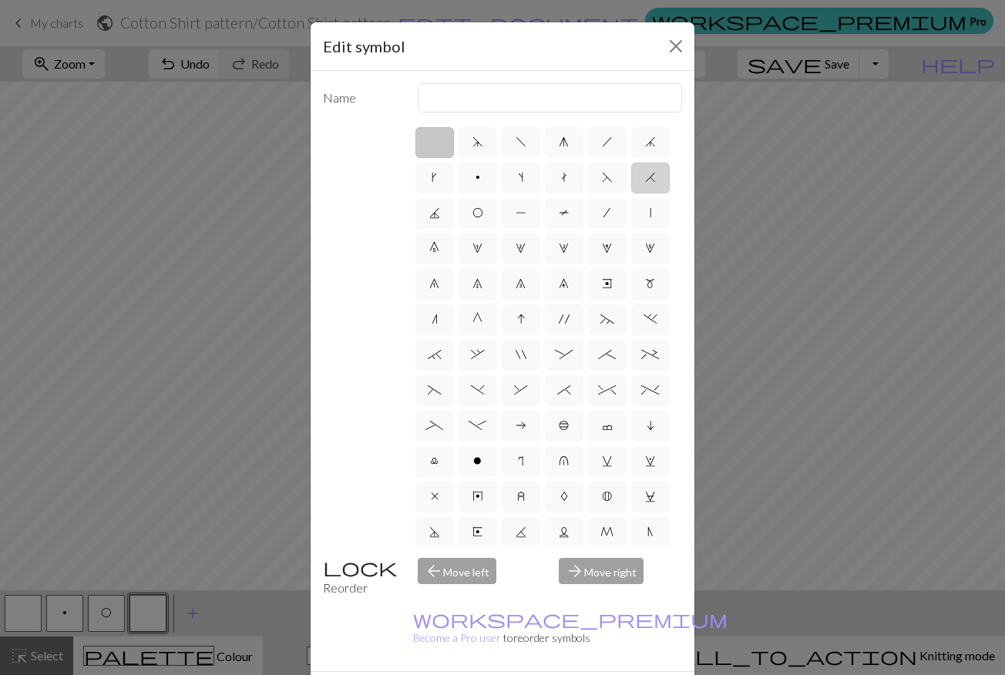
click at [651, 176] on span "H" at bounding box center [650, 177] width 11 height 12
click at [651, 176] on input "H" at bounding box center [650, 173] width 10 height 10
radio input "true"
type input "k2tog"
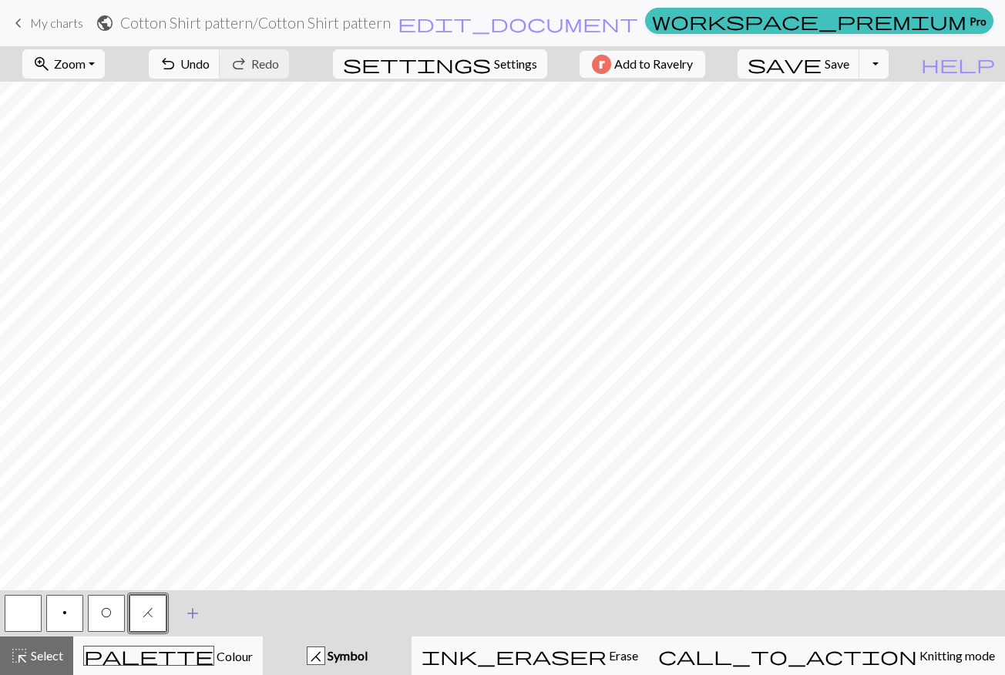
click at [188, 613] on span "add" at bounding box center [192, 614] width 18 height 22
click at [188, 613] on button "button" at bounding box center [189, 613] width 37 height 37
click at [194, 610] on button "button" at bounding box center [189, 613] width 37 height 37
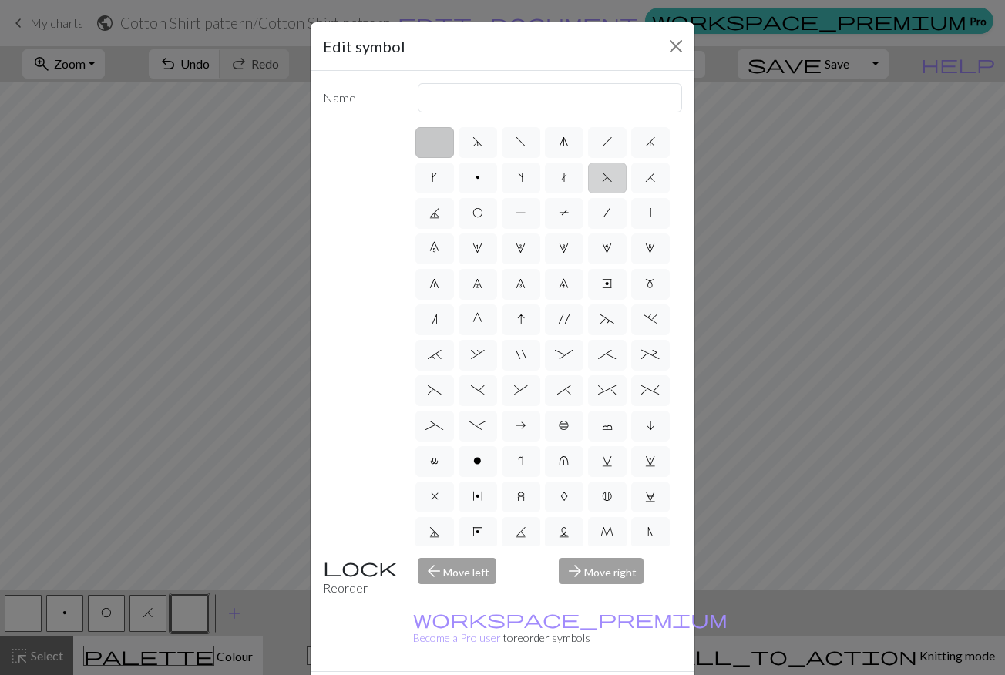
click at [609, 180] on span "F" at bounding box center [607, 177] width 11 height 12
click at [609, 178] on input "F" at bounding box center [607, 173] width 10 height 10
radio input "true"
type input "ssk"
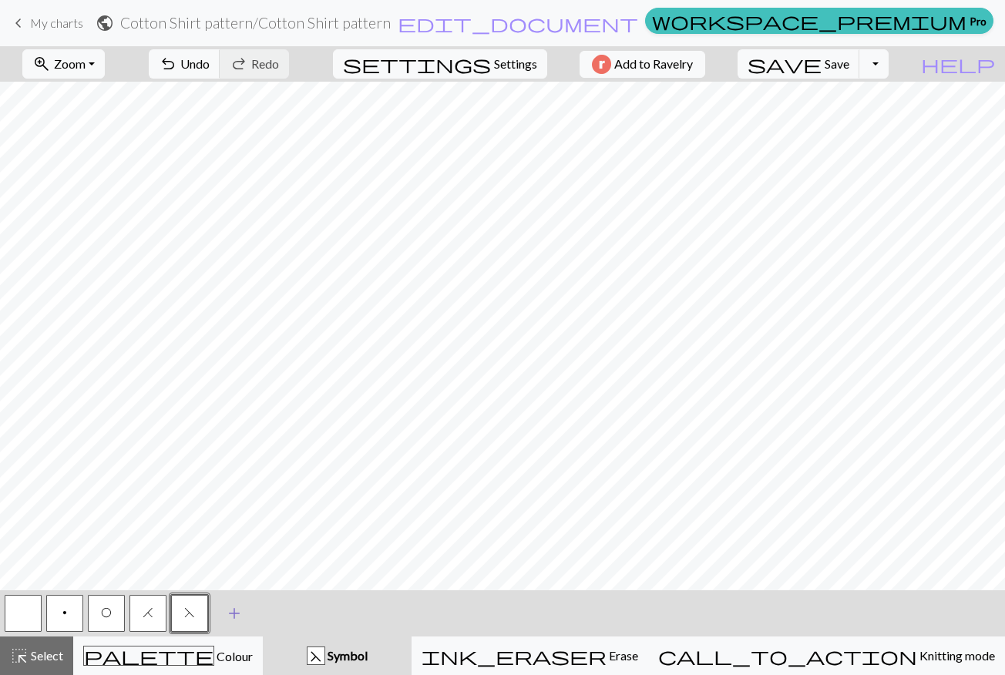
click at [224, 613] on button "add Add a symbol" at bounding box center [234, 613] width 39 height 39
click at [224, 613] on button "button" at bounding box center [231, 613] width 37 height 37
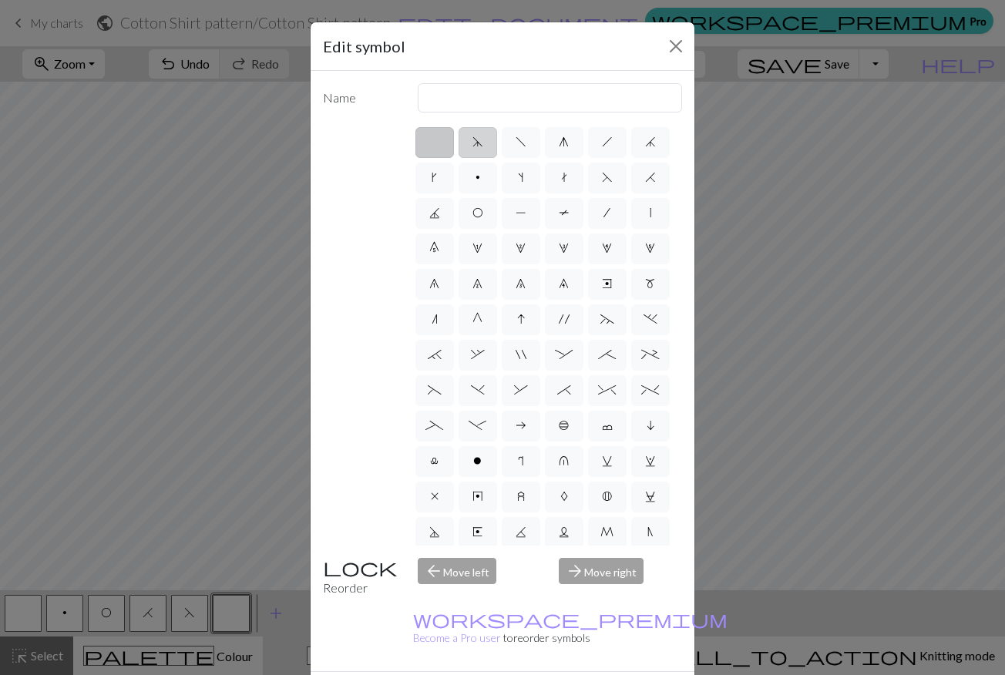
click at [476, 142] on span "d" at bounding box center [477, 142] width 11 height 12
click at [476, 142] on input "d" at bounding box center [477, 138] width 10 height 10
radio input "true"
type input "sk2p"
click at [486, 148] on label "d" at bounding box center [478, 142] width 39 height 31
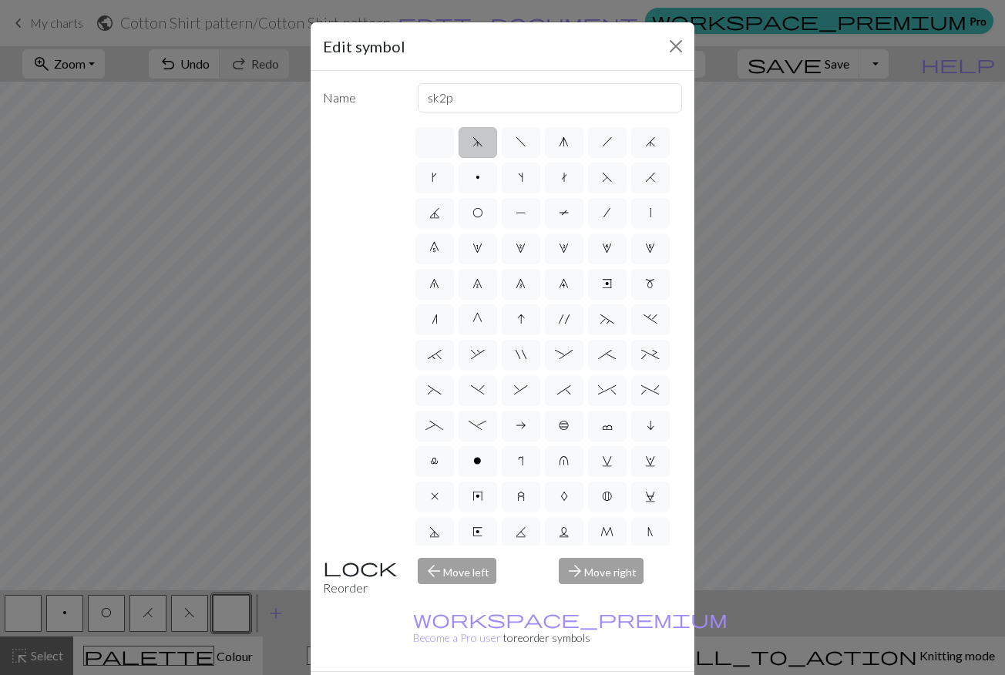
click at [482, 143] on input "d" at bounding box center [477, 138] width 10 height 10
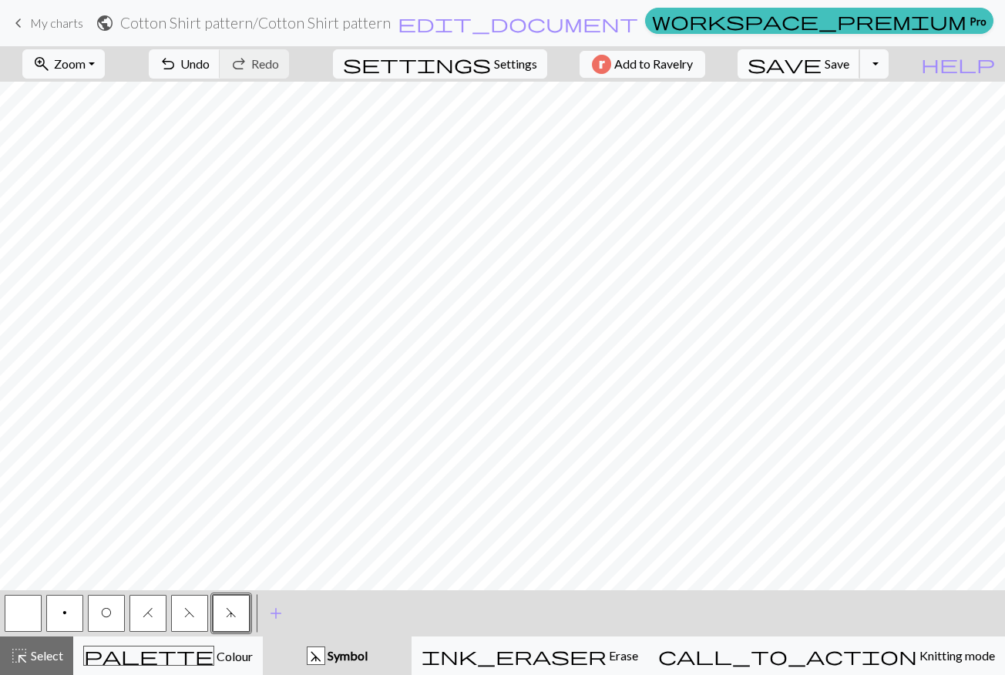
click at [849, 62] on span "Save" at bounding box center [837, 63] width 25 height 15
click at [889, 75] on button "Toggle Dropdown" at bounding box center [873, 63] width 29 height 29
click at [845, 118] on button "save_alt Download" at bounding box center [761, 122] width 254 height 25
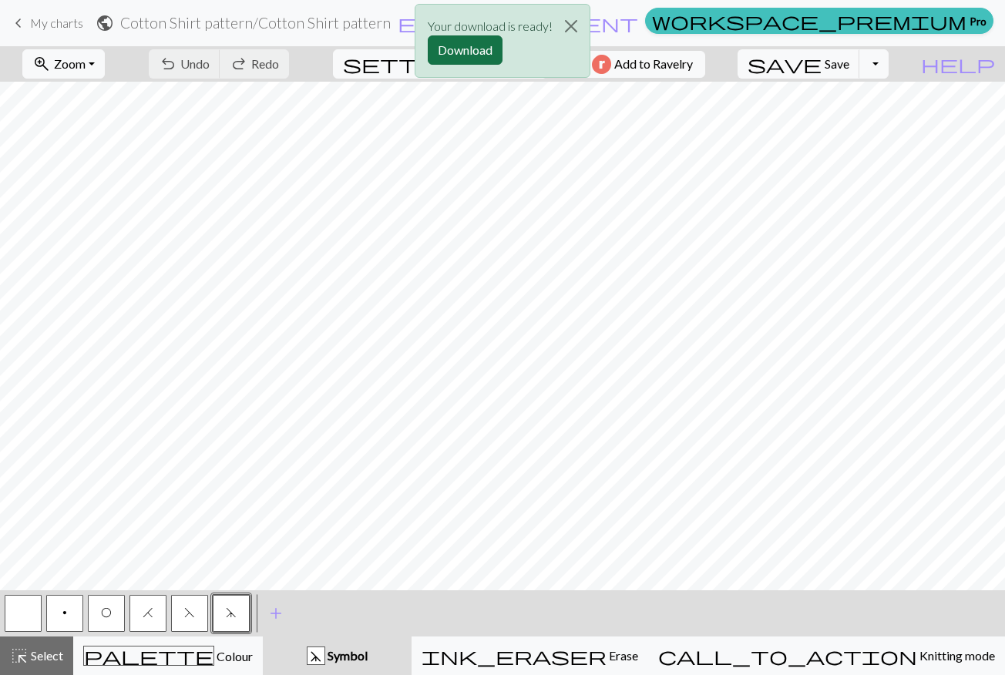
click at [476, 49] on button "Download" at bounding box center [465, 49] width 75 height 29
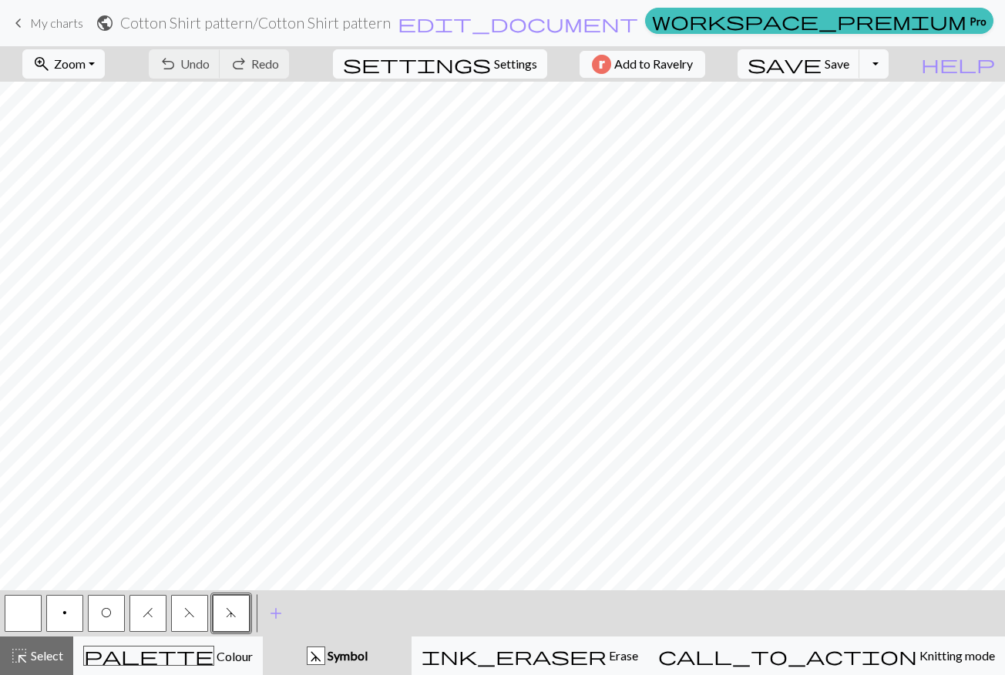
click at [512, 68] on span "Settings" at bounding box center [515, 64] width 43 height 18
select select "aran"
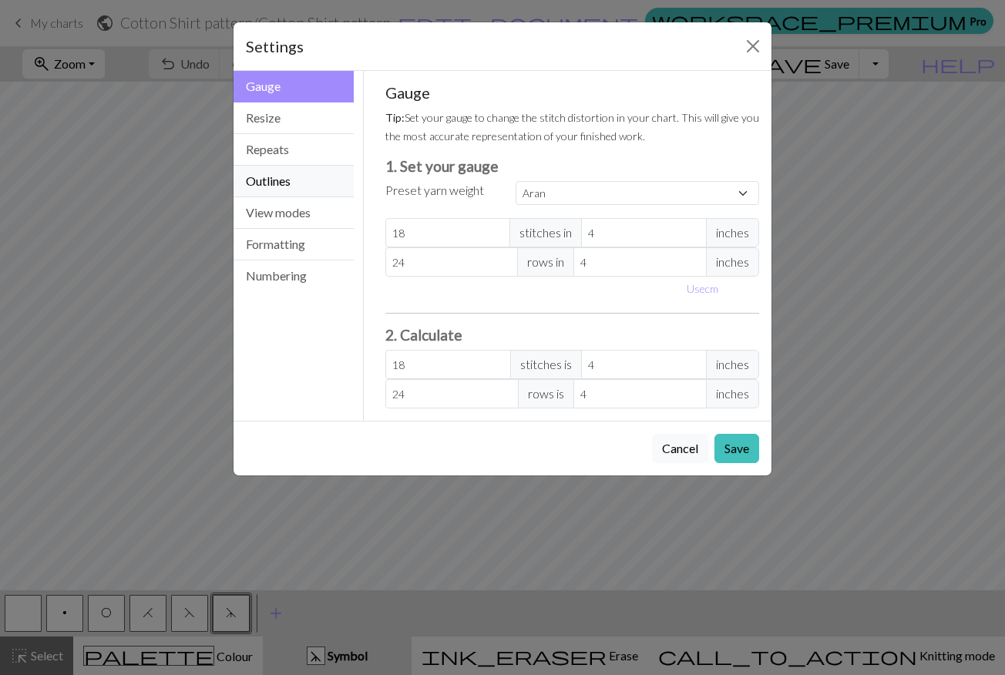
click at [290, 172] on button "Outlines" at bounding box center [294, 182] width 120 height 32
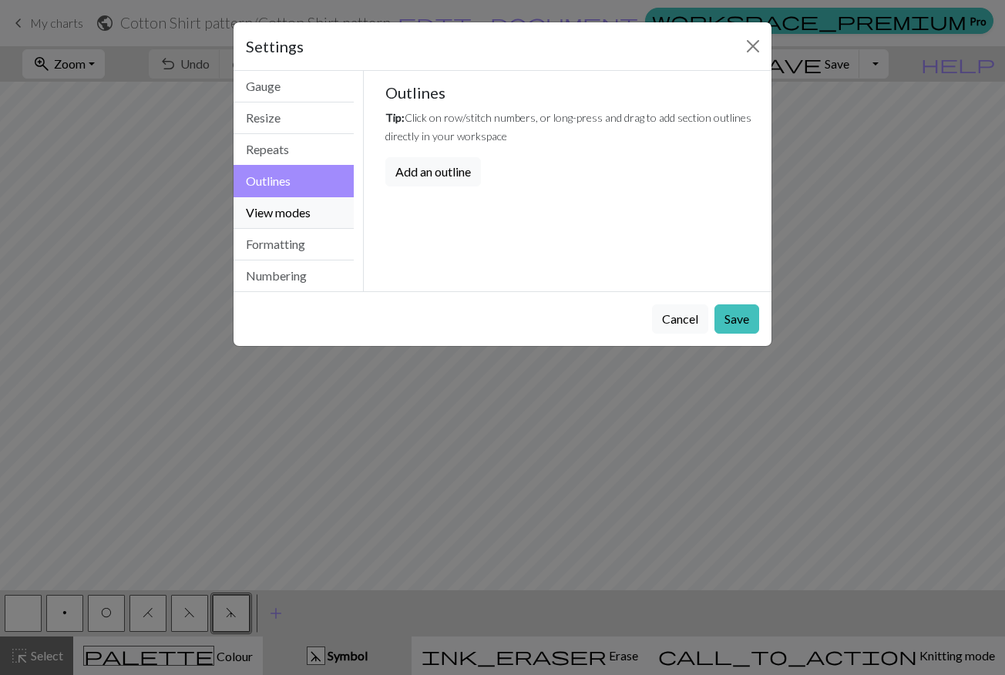
click at [289, 208] on button "View modes" at bounding box center [294, 213] width 120 height 32
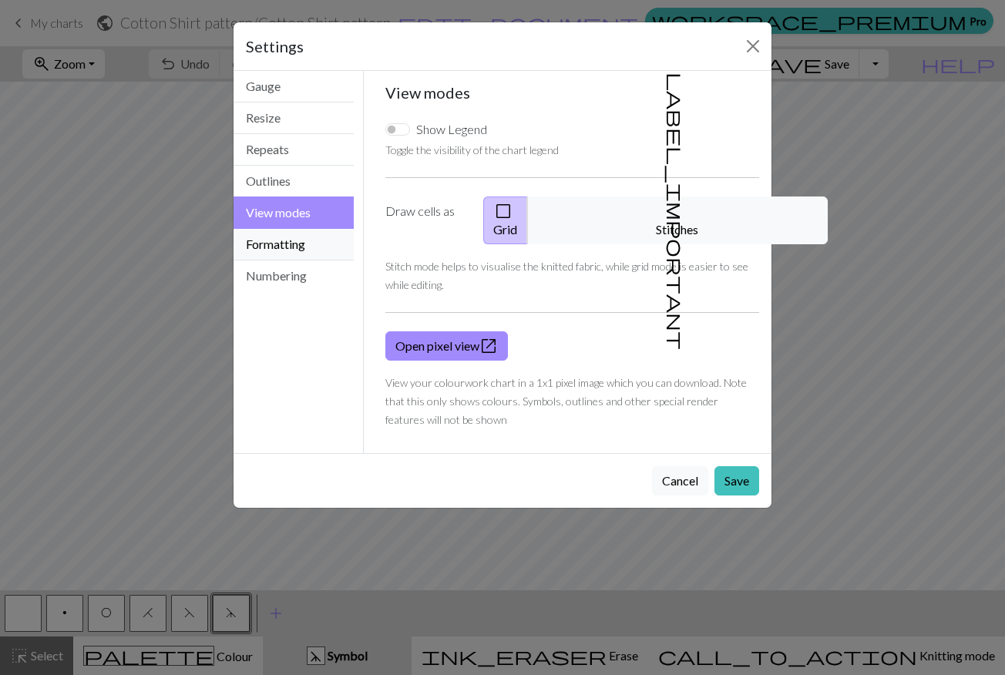
click at [289, 237] on button "Formatting" at bounding box center [294, 245] width 120 height 32
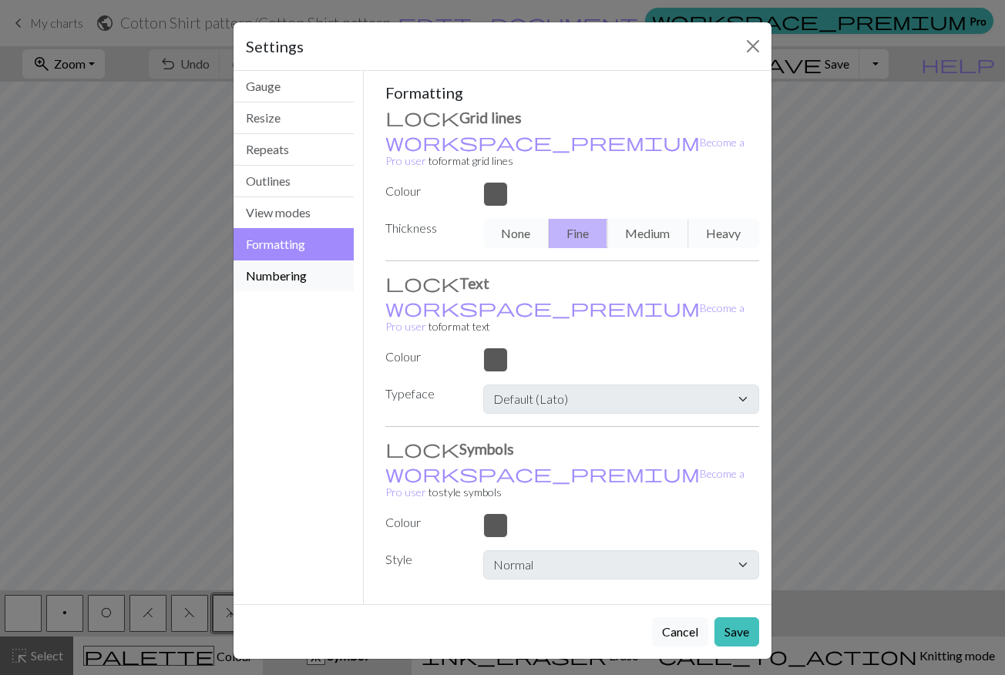
click at [305, 268] on button "Numbering" at bounding box center [294, 275] width 120 height 31
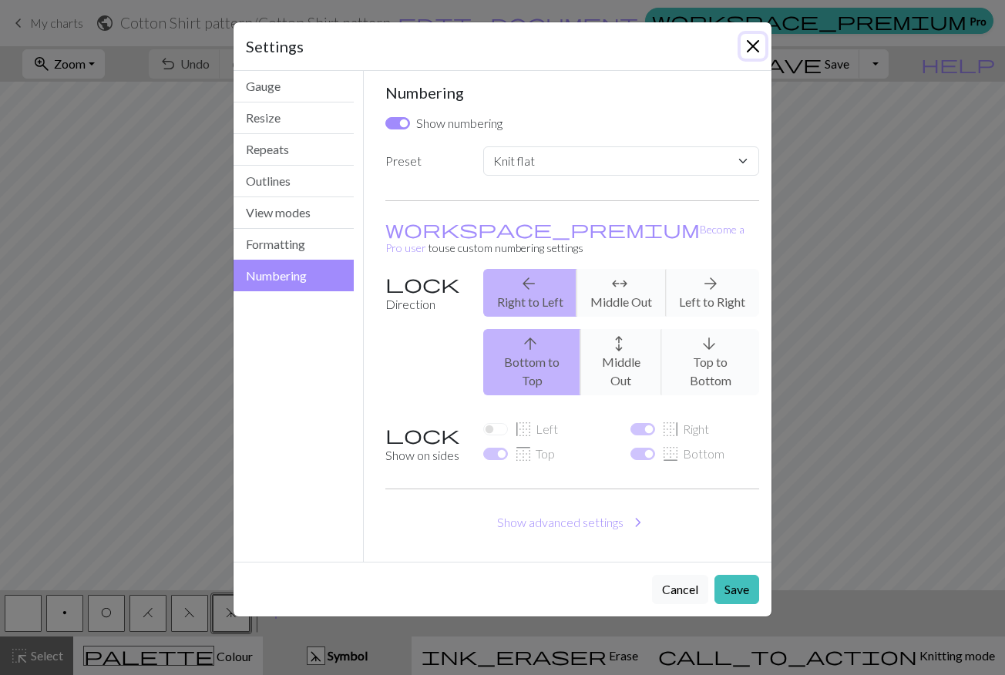
click at [752, 42] on button "Close" at bounding box center [753, 46] width 25 height 25
